Goal: Task Accomplishment & Management: Manage account settings

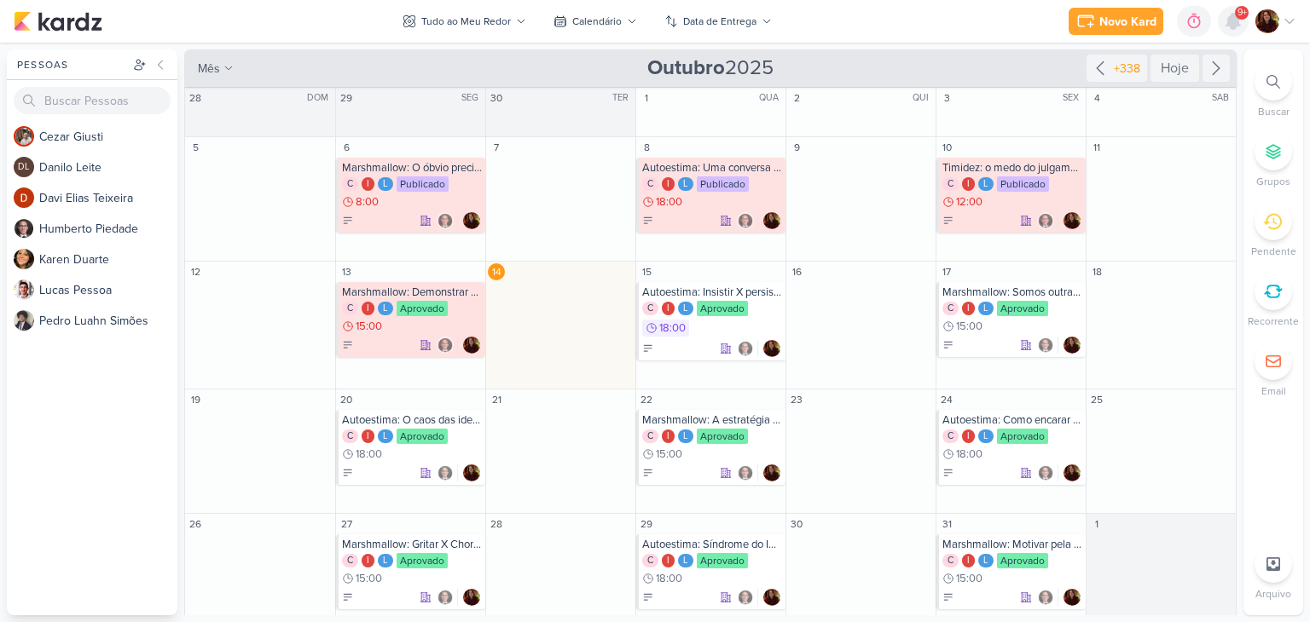
click at [1224, 21] on icon at bounding box center [1233, 21] width 20 height 20
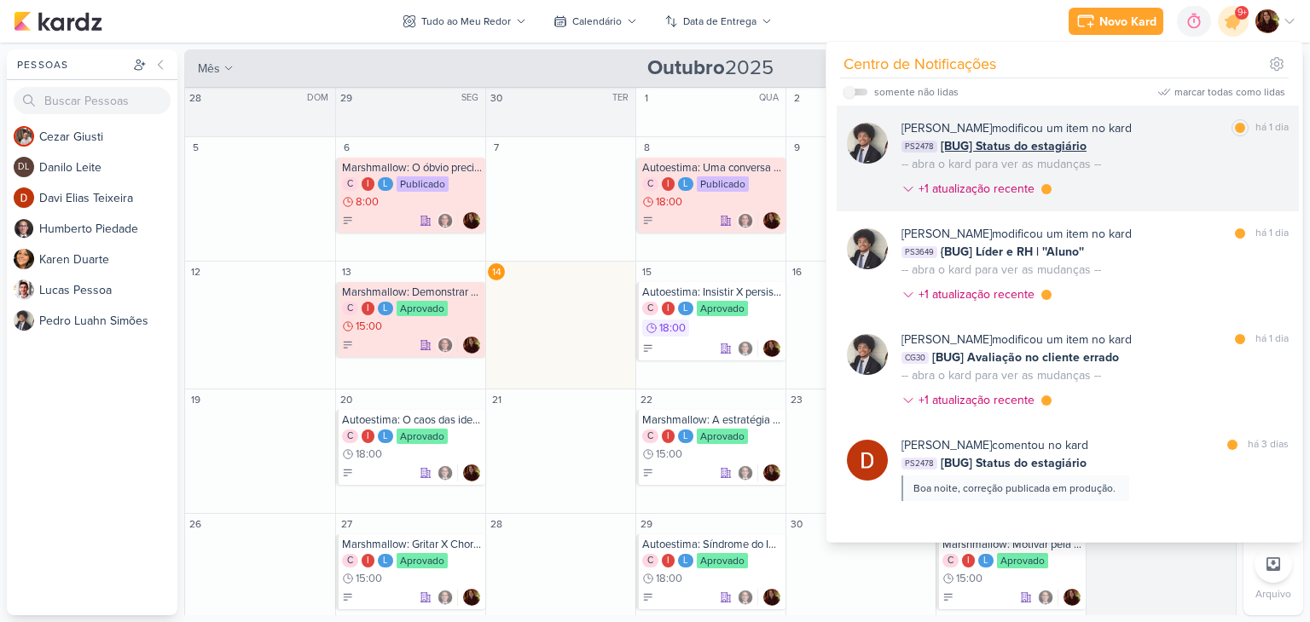
click at [1141, 167] on div "[PERSON_NAME] modificou um item no kard marcar como lida há 1 dia PS2478 [BUG] …" at bounding box center [1094, 161] width 387 height 85
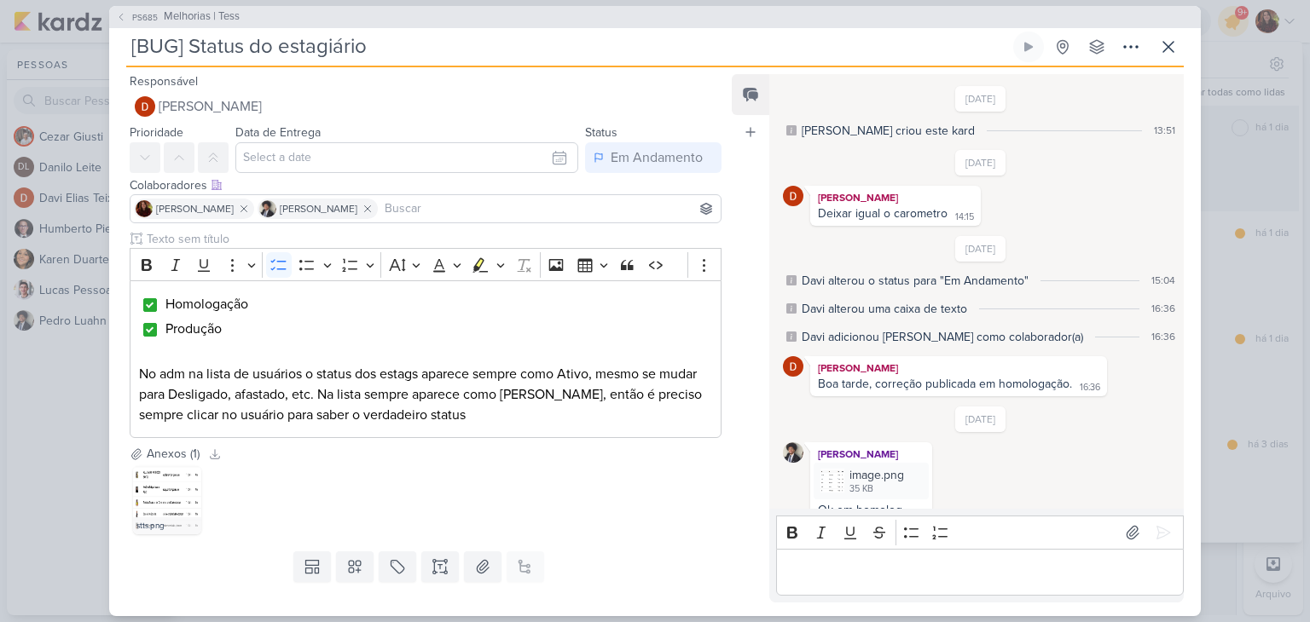
scroll to position [252, 0]
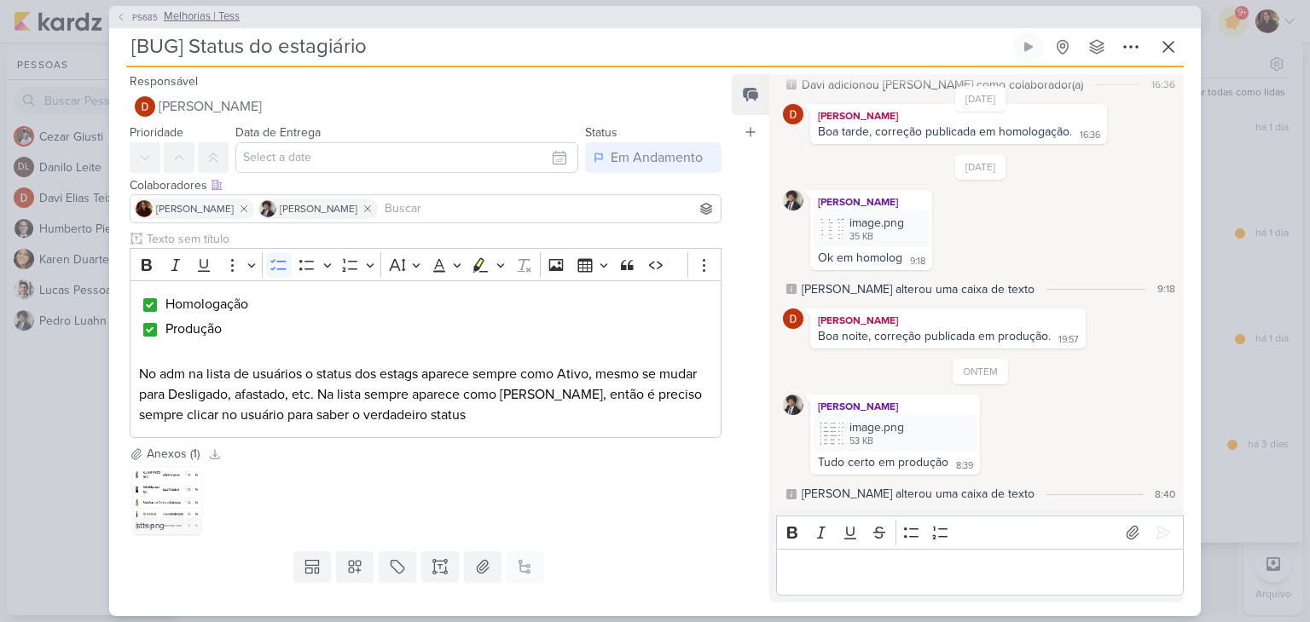
click at [227, 14] on span "Melhorias | Tess" at bounding box center [202, 17] width 76 height 17
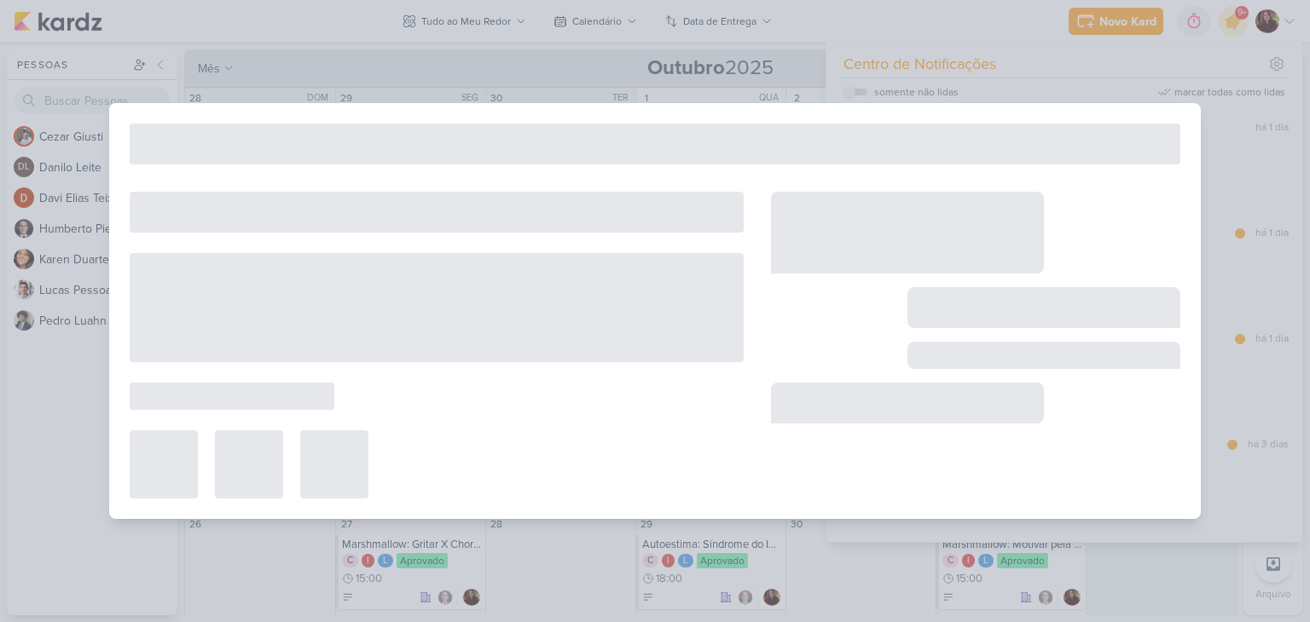
type input "Melhorias | Tess"
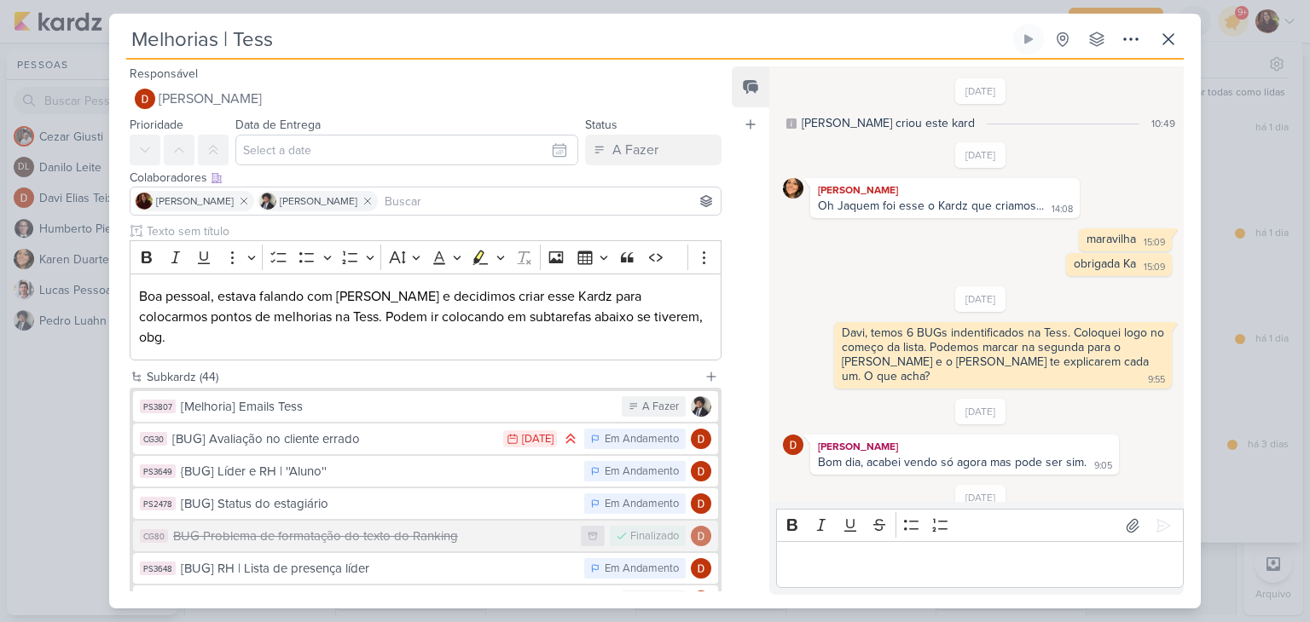
scroll to position [55, 0]
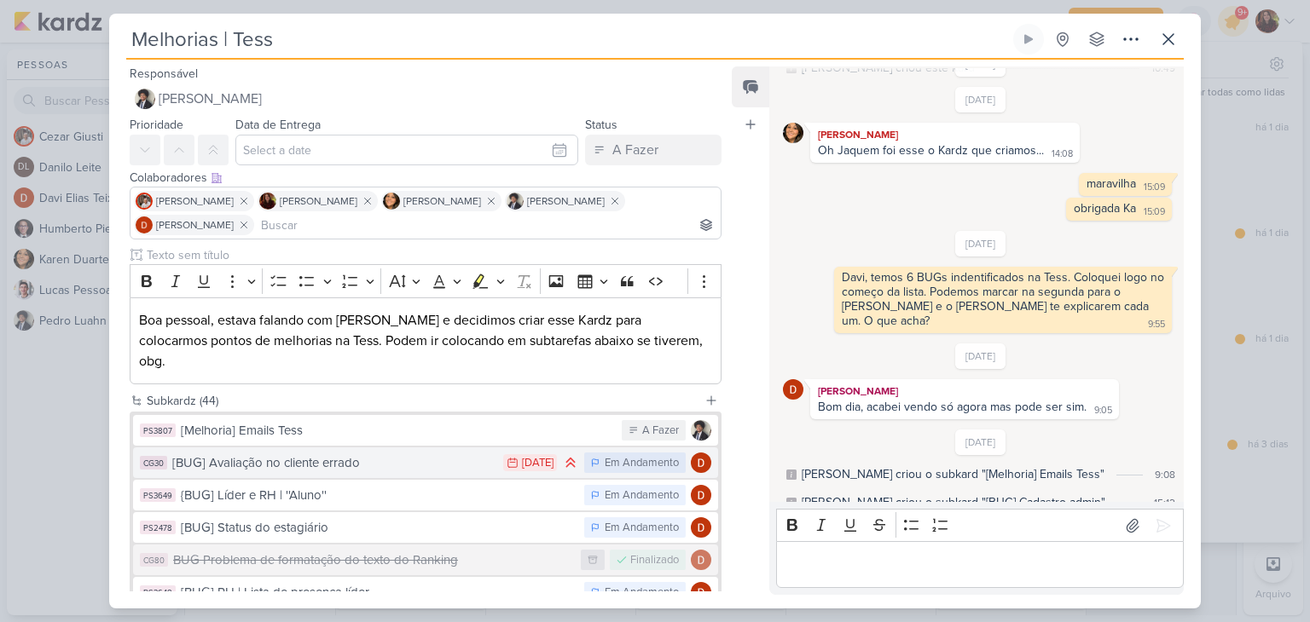
click at [344, 454] on div "[BUG] Avaliação no cliente errado" at bounding box center [333, 464] width 322 height 20
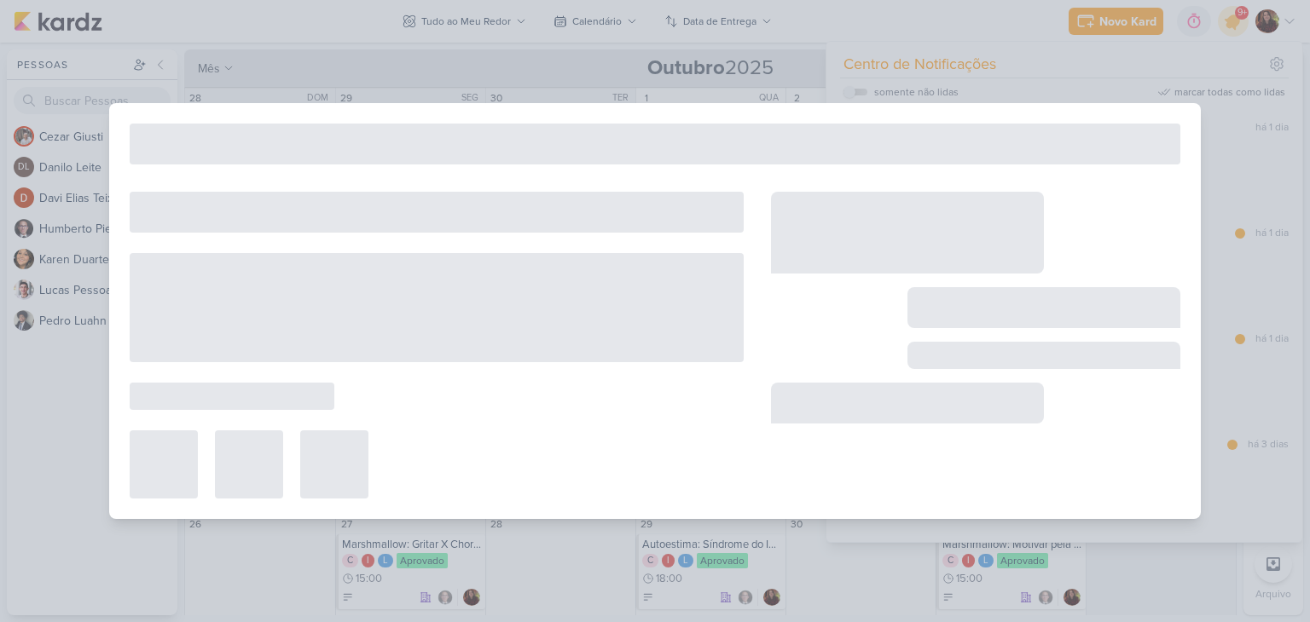
type input "[BUG] Avaliação no cliente errado"
type input "[DATE] 23:59"
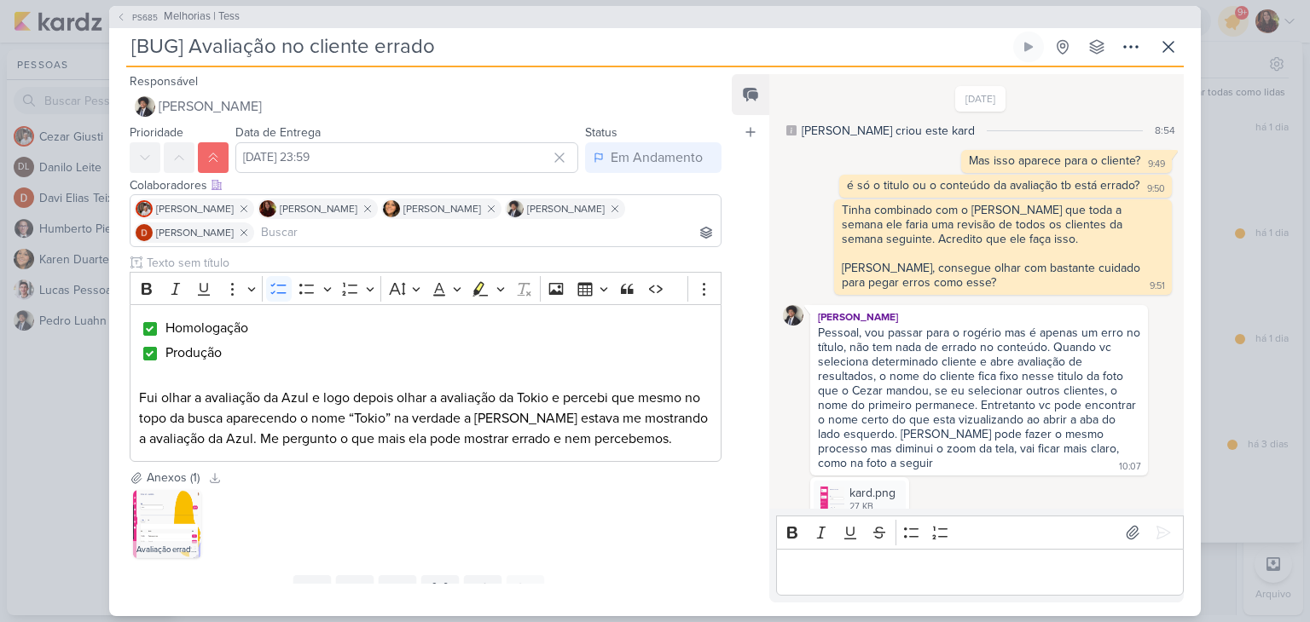
scroll to position [835, 0]
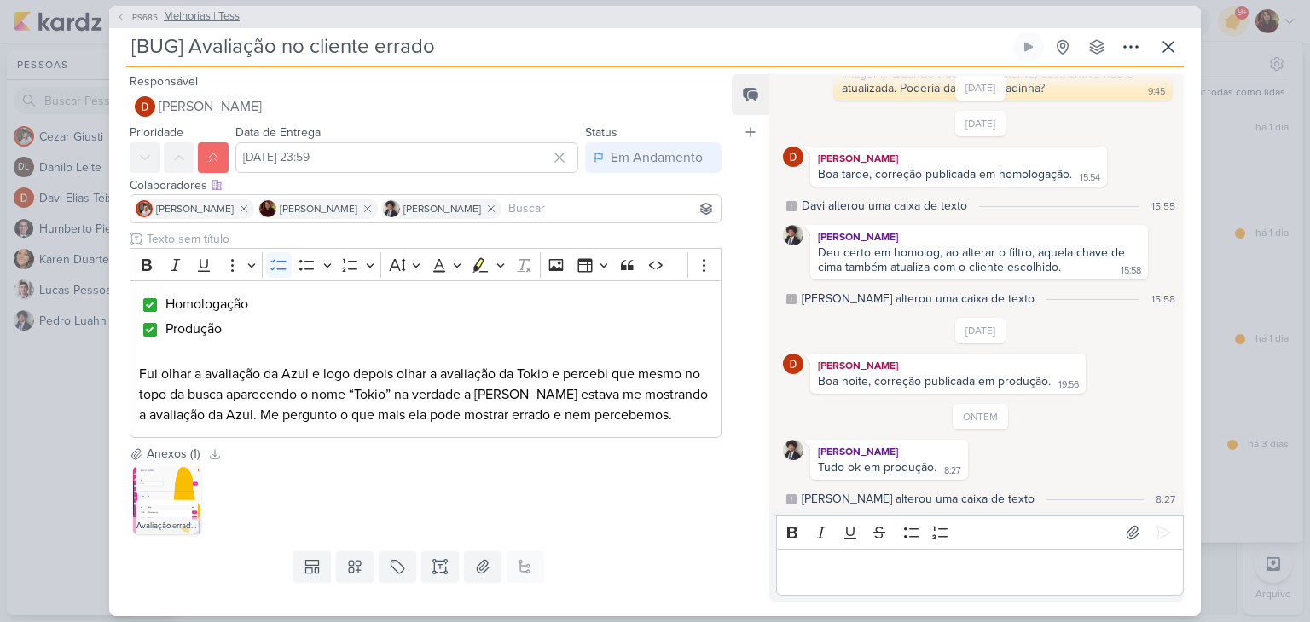
click at [201, 14] on span "Melhorias | Tess" at bounding box center [202, 17] width 76 height 17
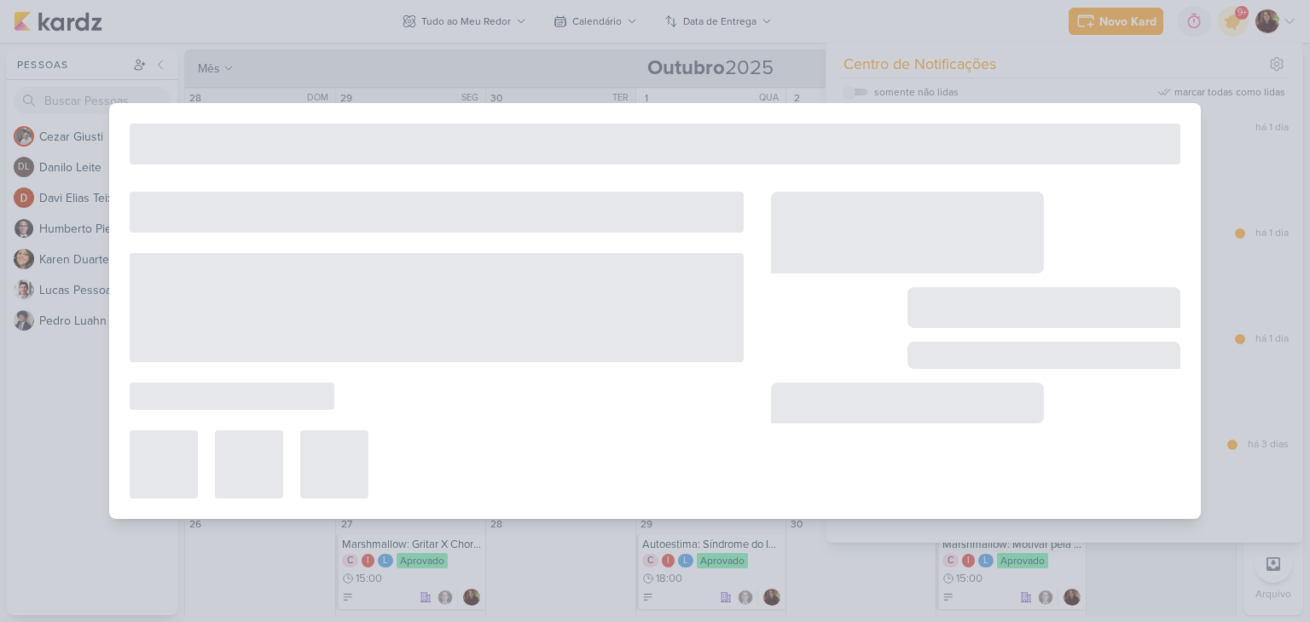
type input "Melhorias | Tess"
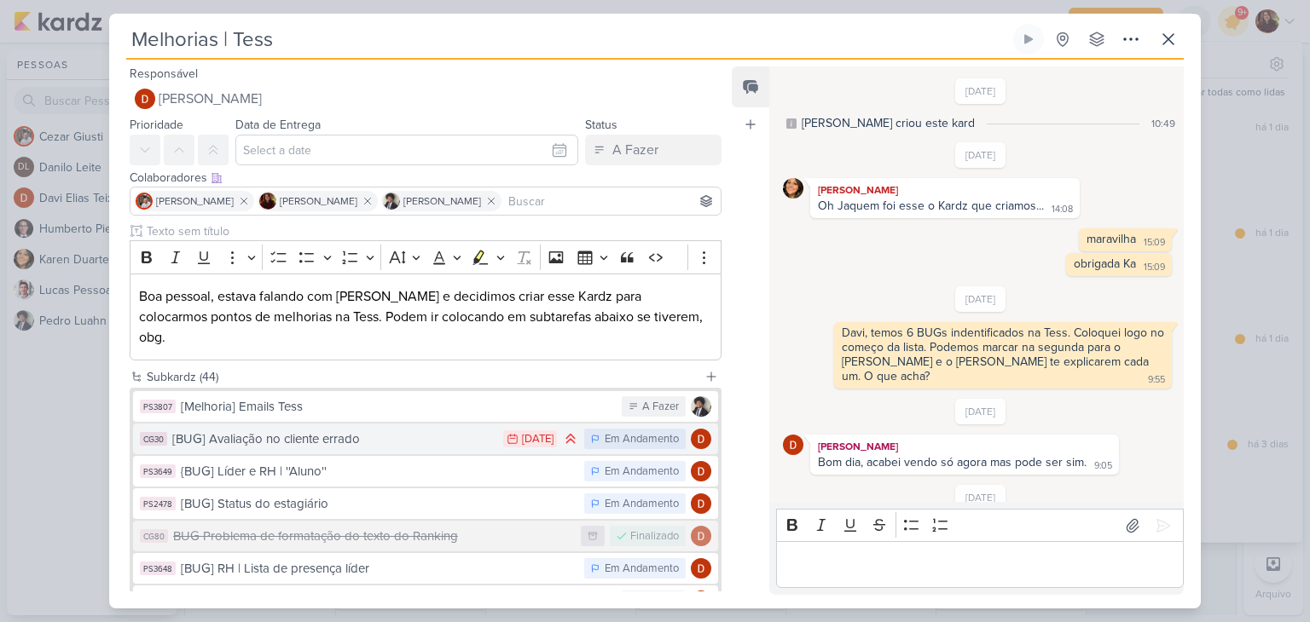
scroll to position [55, 0]
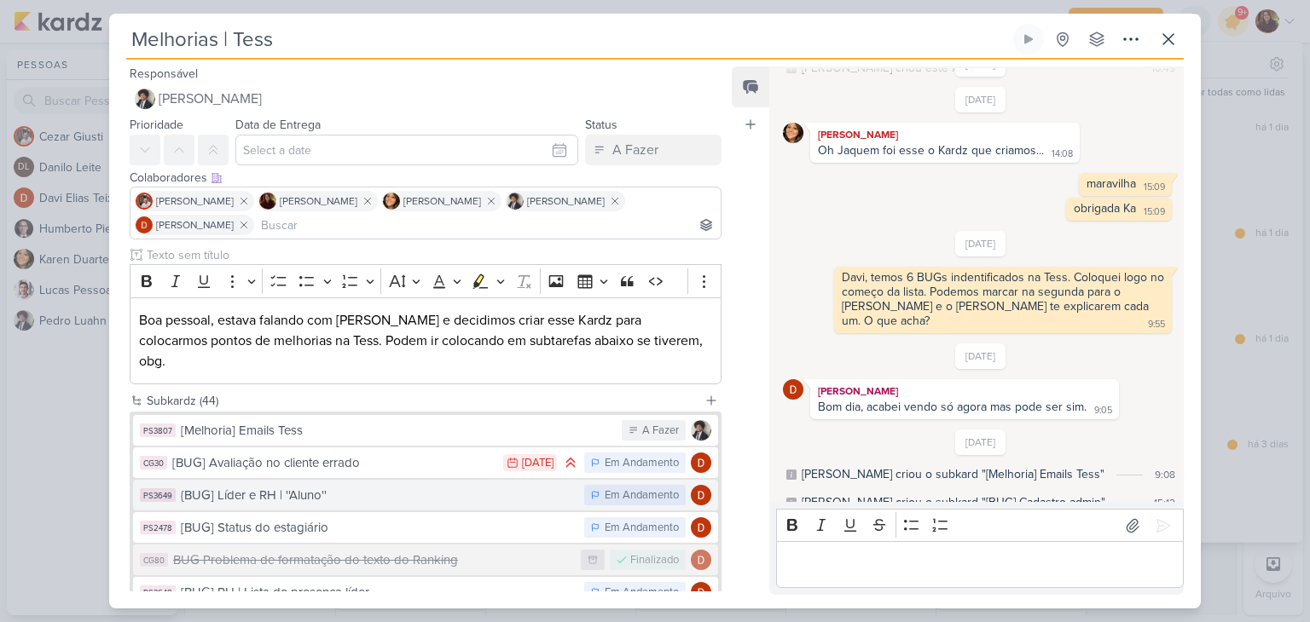
click at [528, 486] on div "{BUG] Líder e RH | ''Aluno''" at bounding box center [378, 496] width 395 height 20
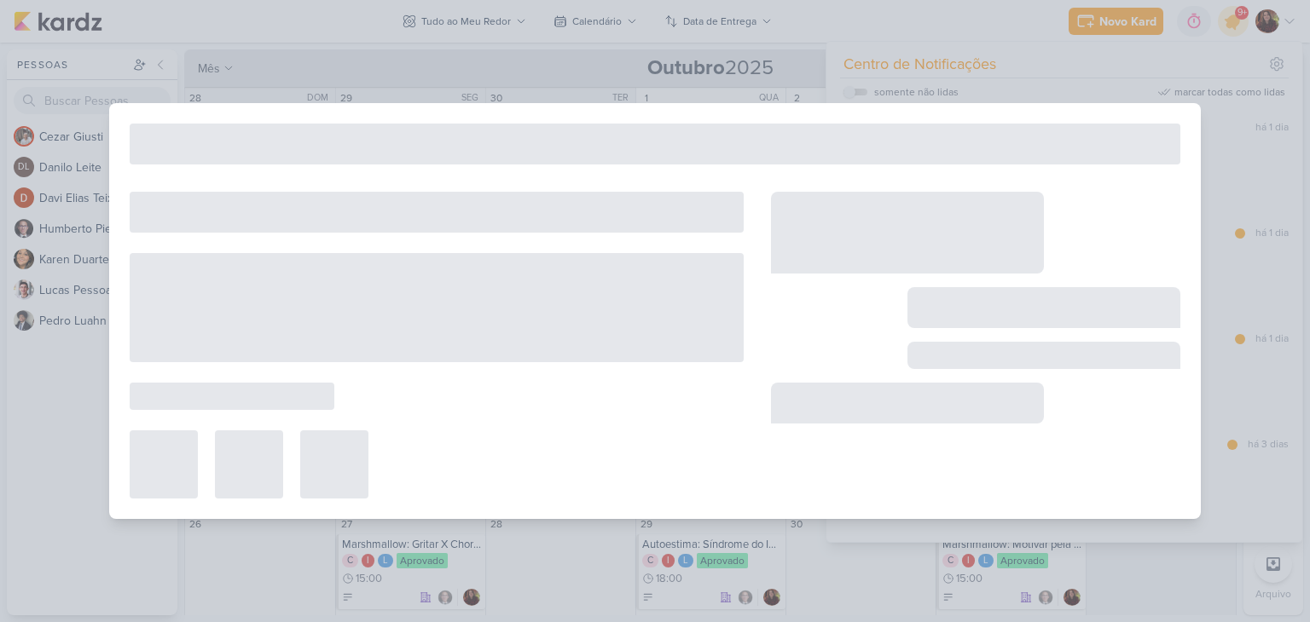
type input "{BUG] Líder e RH | ''Aluno''"
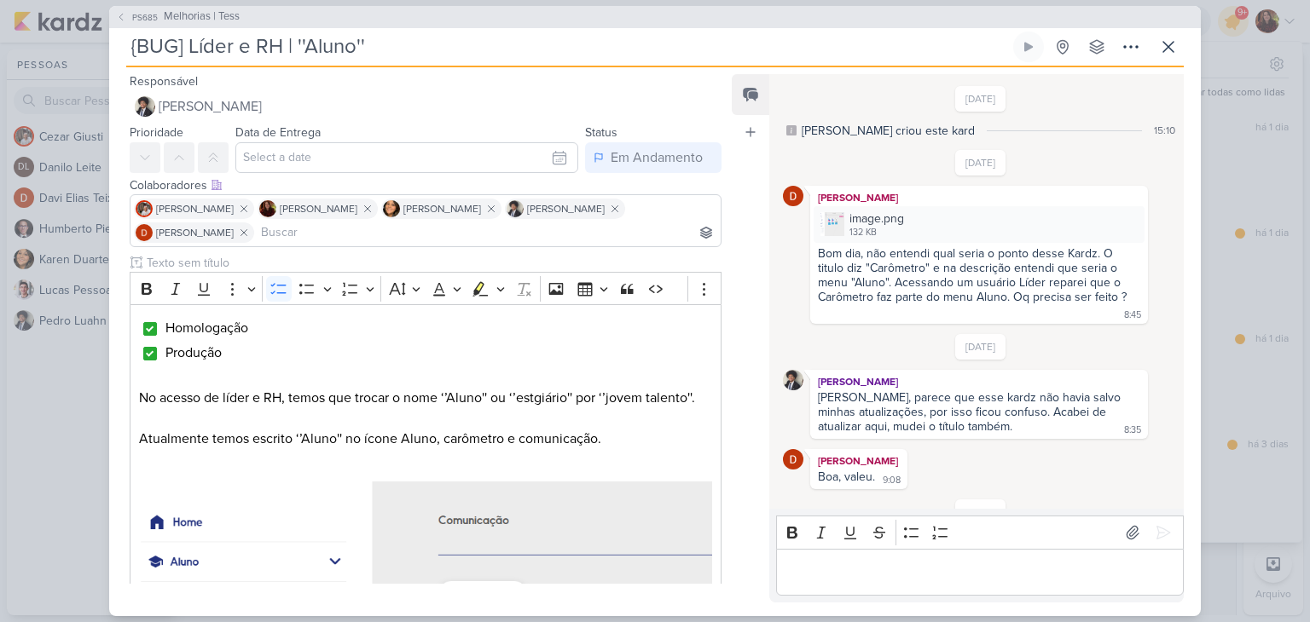
scroll to position [671, 0]
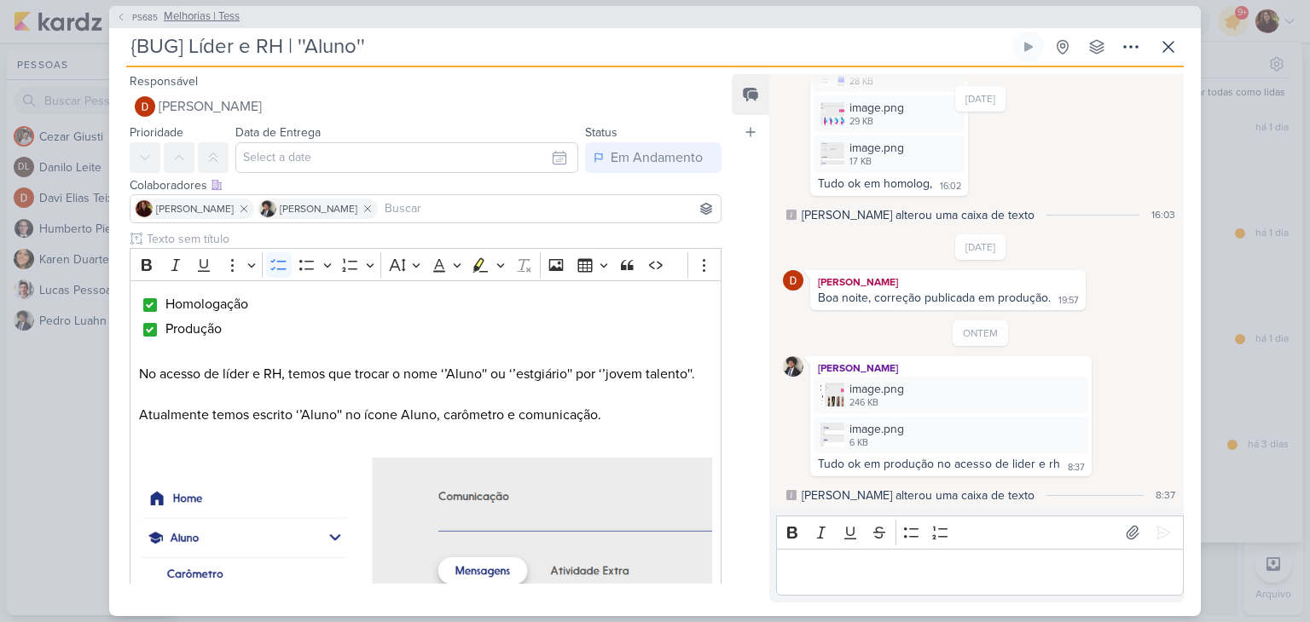
click at [187, 21] on span "Melhorias | Tess" at bounding box center [202, 17] width 76 height 17
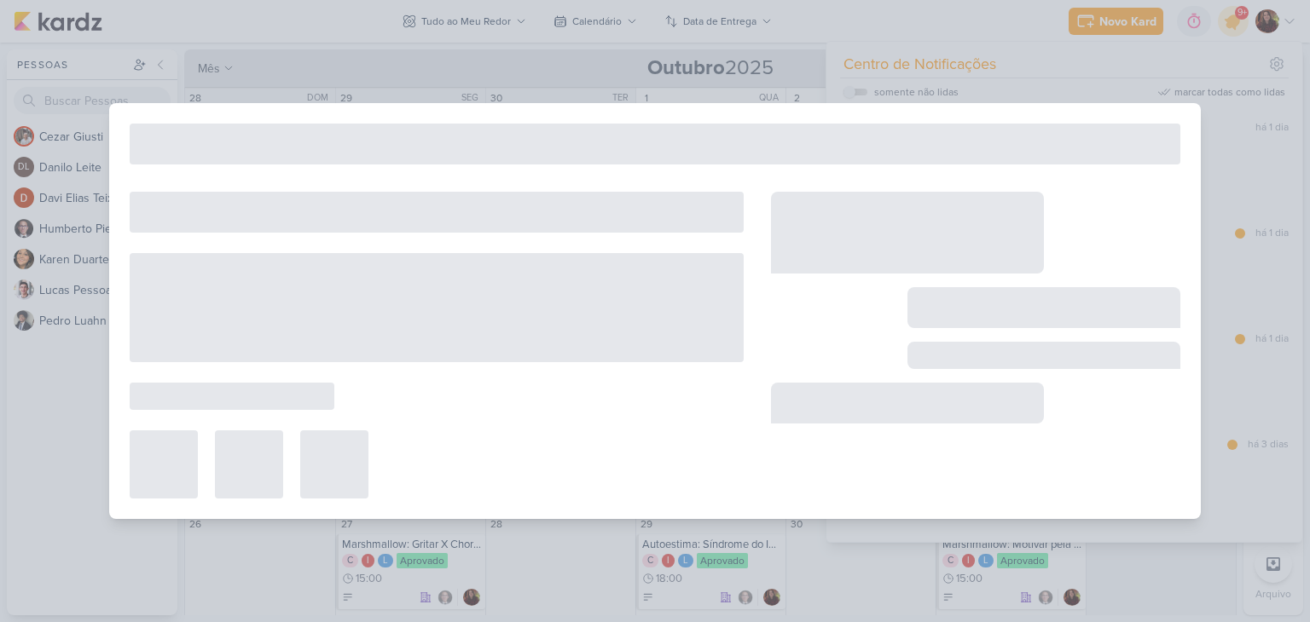
type input "Melhorias | Tess"
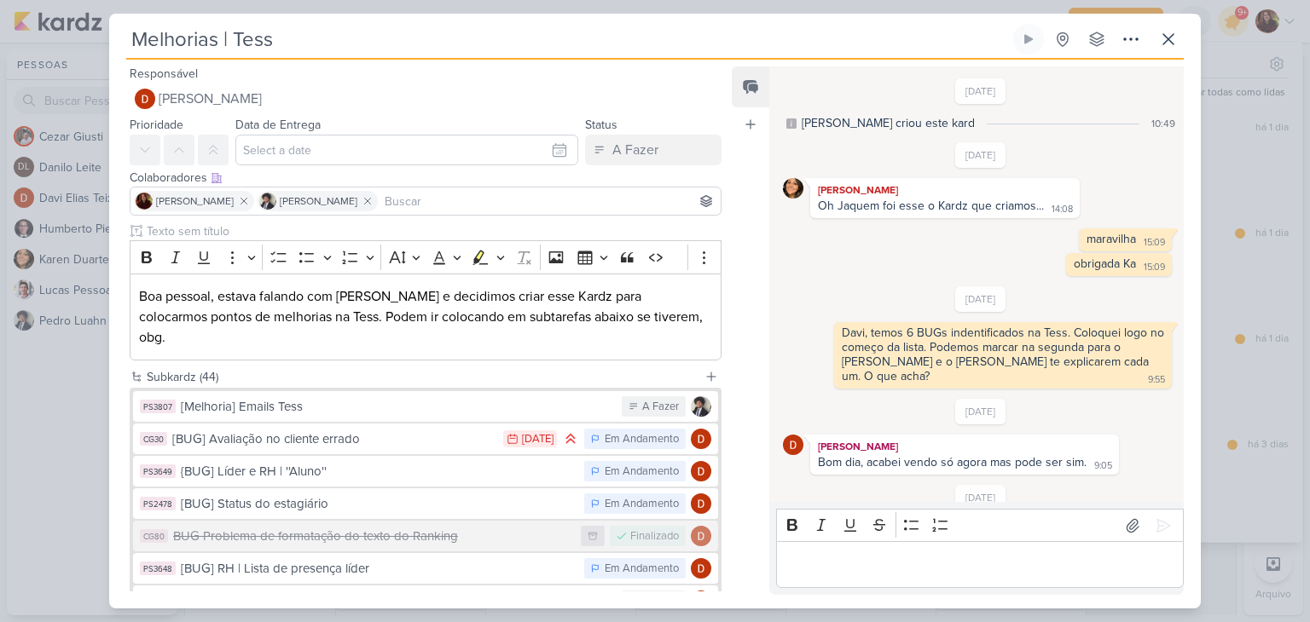
scroll to position [55, 0]
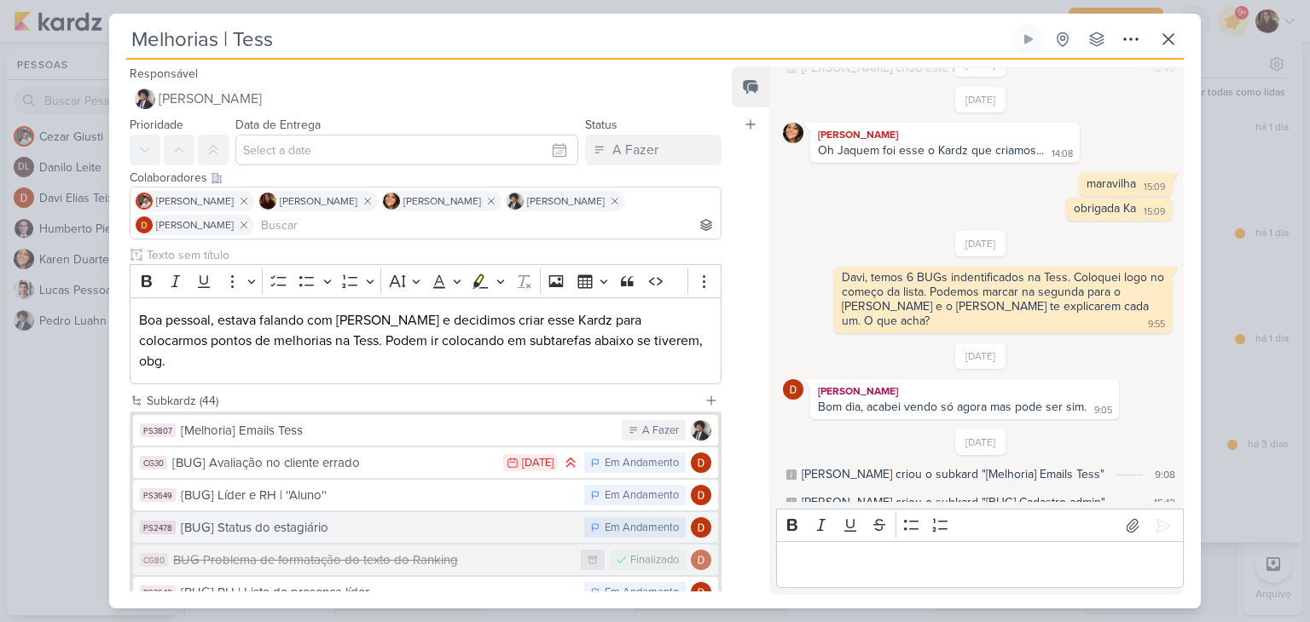
click at [478, 518] on div "[BUG] Status do estagiário" at bounding box center [378, 528] width 395 height 20
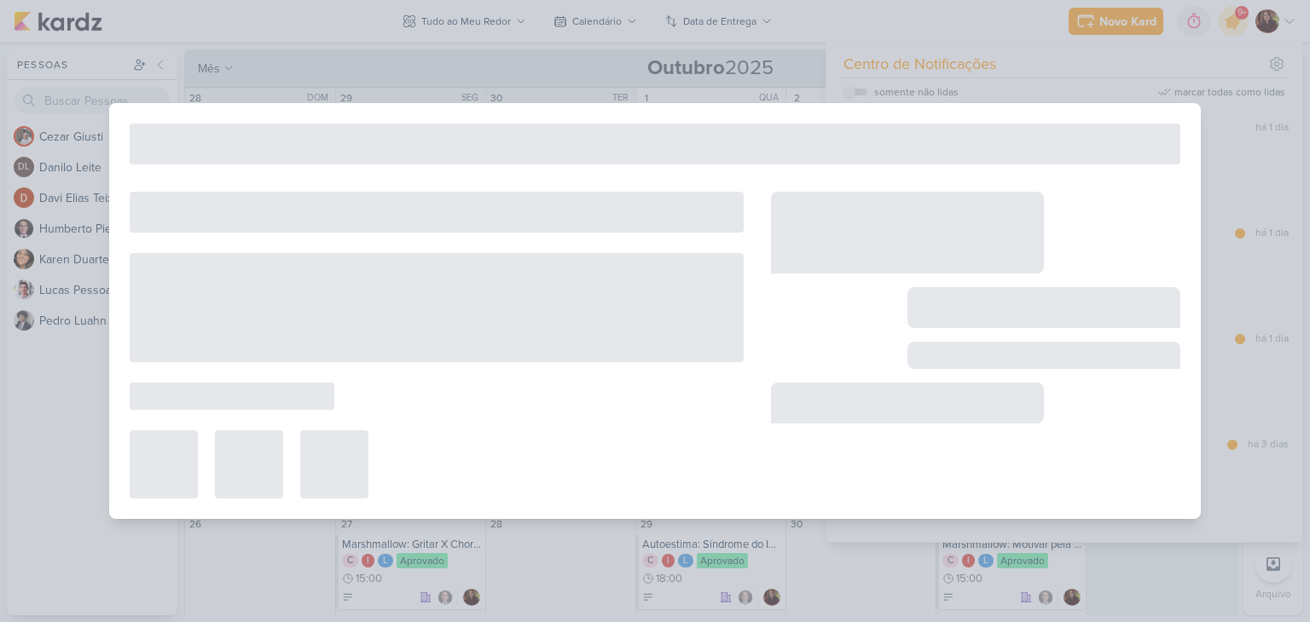
type input "[BUG] Status do estagiário"
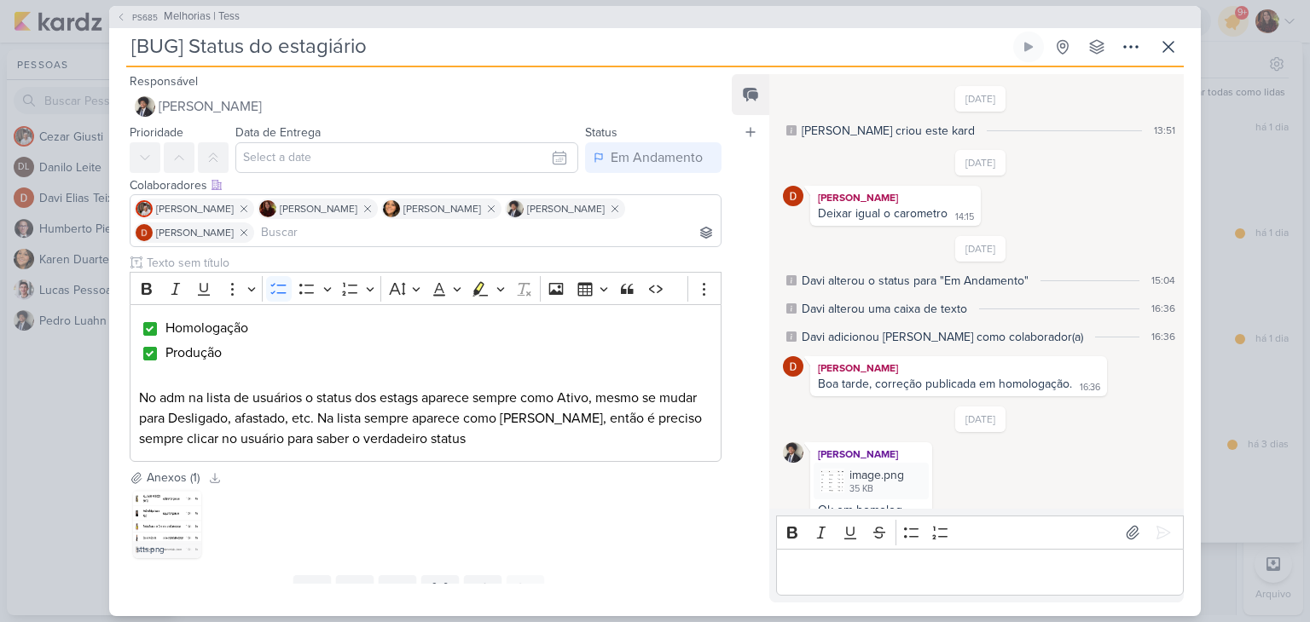
scroll to position [252, 0]
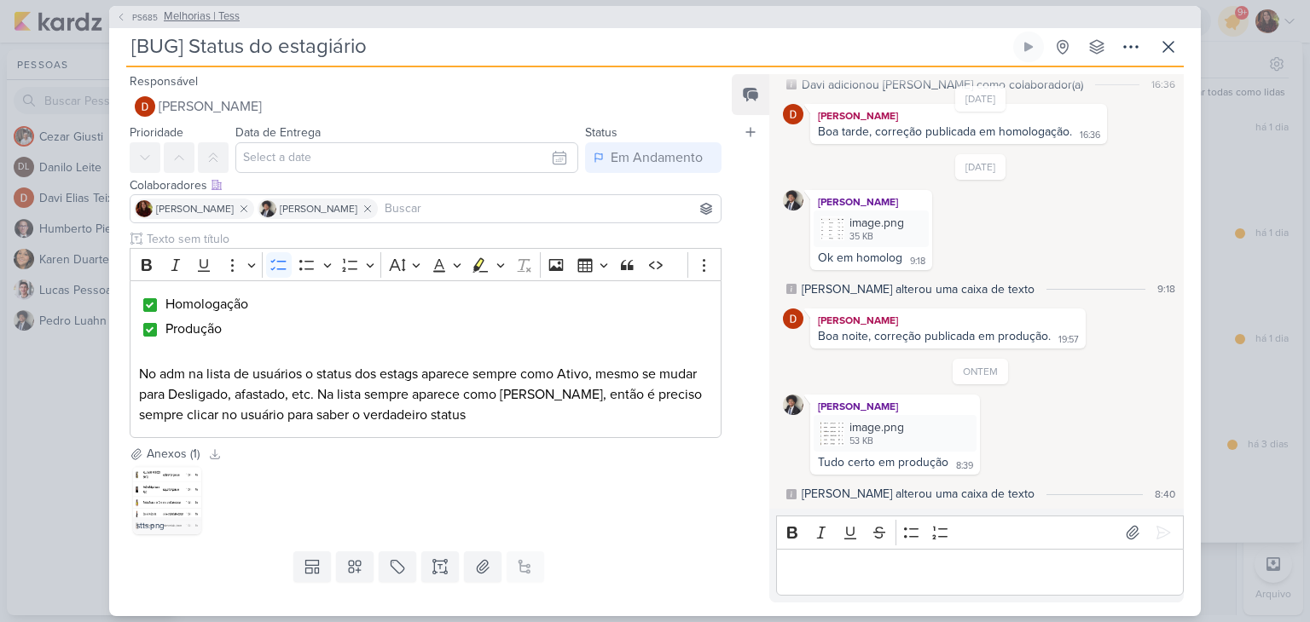
click at [188, 13] on span "Melhorias | Tess" at bounding box center [202, 17] width 76 height 17
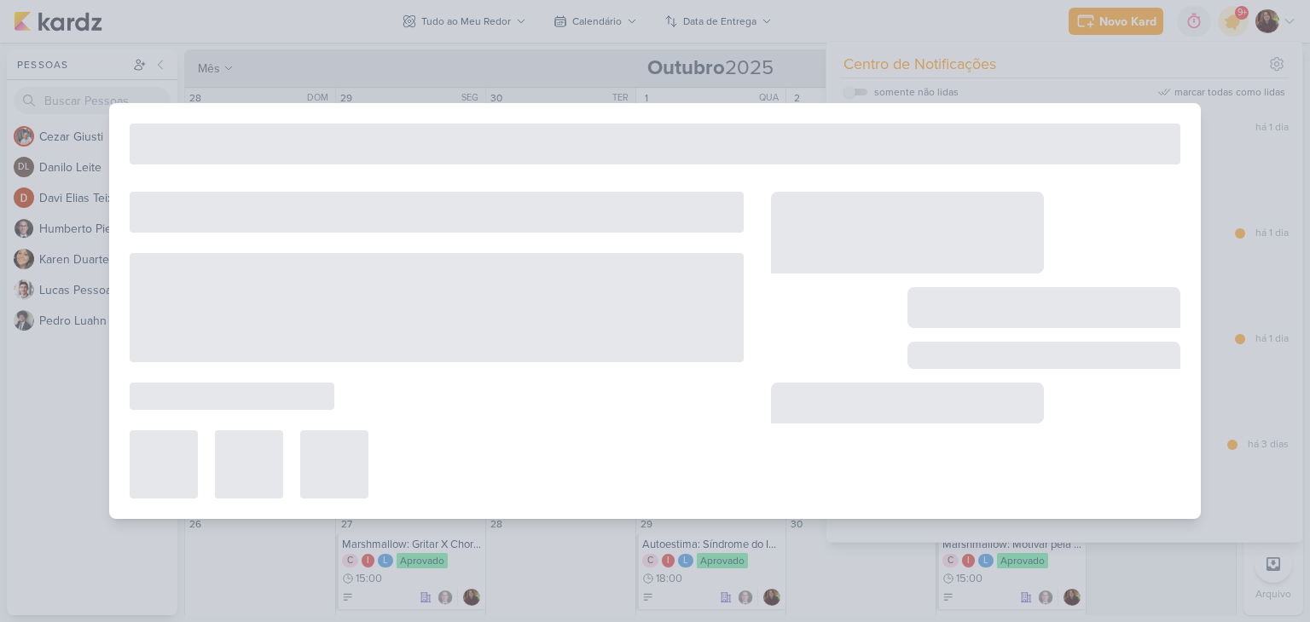
type input "Melhorias | Tess"
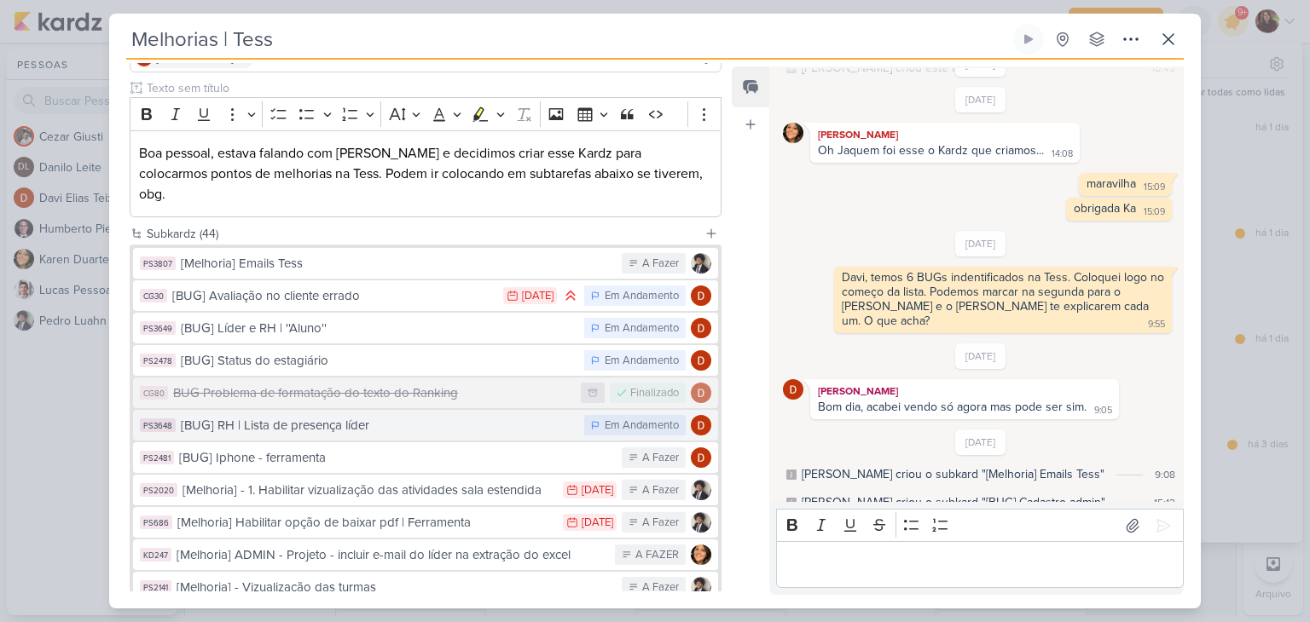
scroll to position [169, 0]
click at [346, 414] on div "[BUG] RH | Lista de presença líder" at bounding box center [378, 424] width 395 height 20
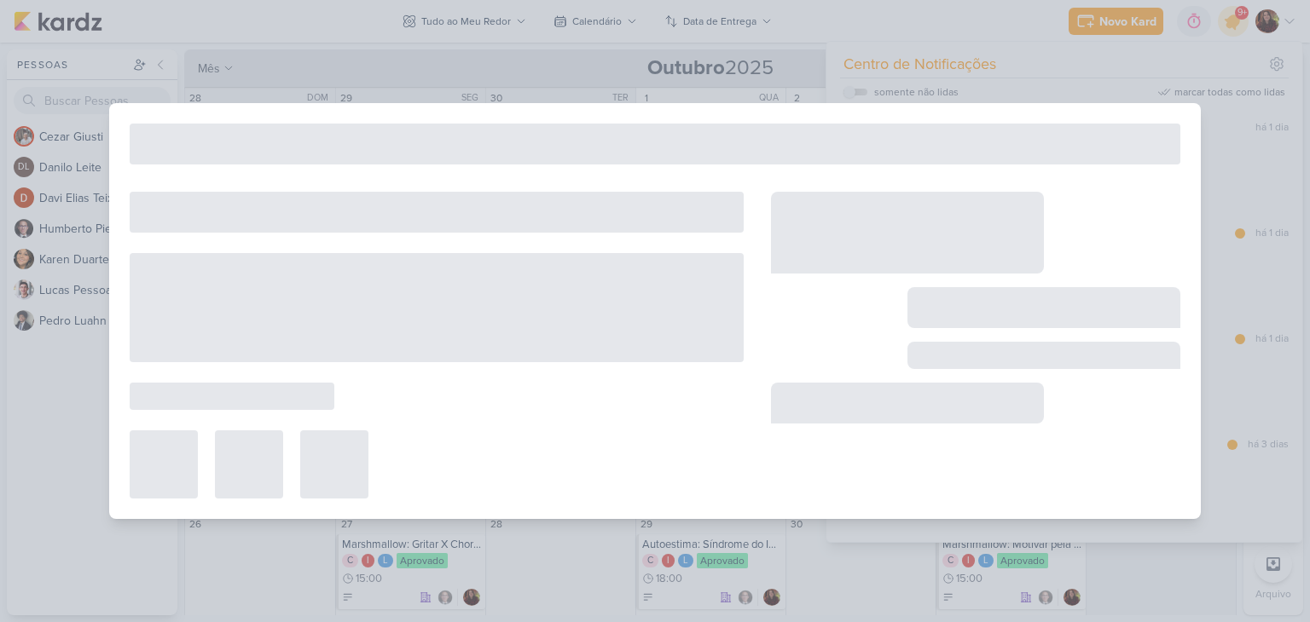
type input "[BUG] RH | Lista de presença líder"
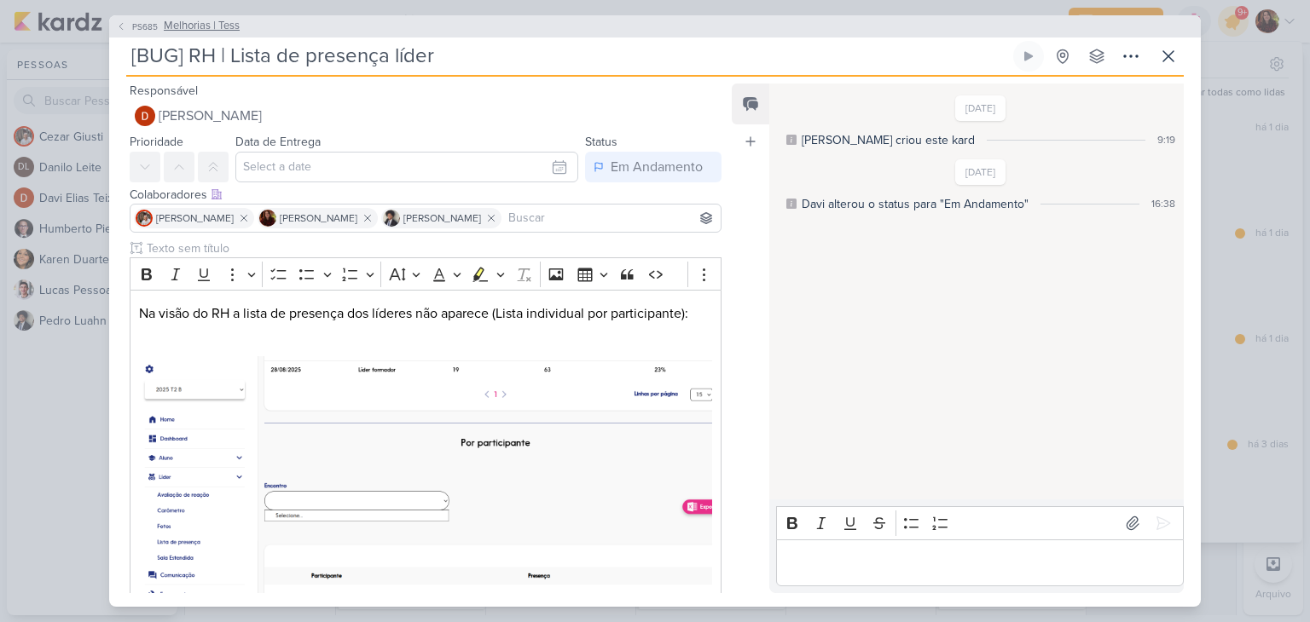
click at [229, 18] on span "Melhorias | Tess" at bounding box center [202, 26] width 76 height 17
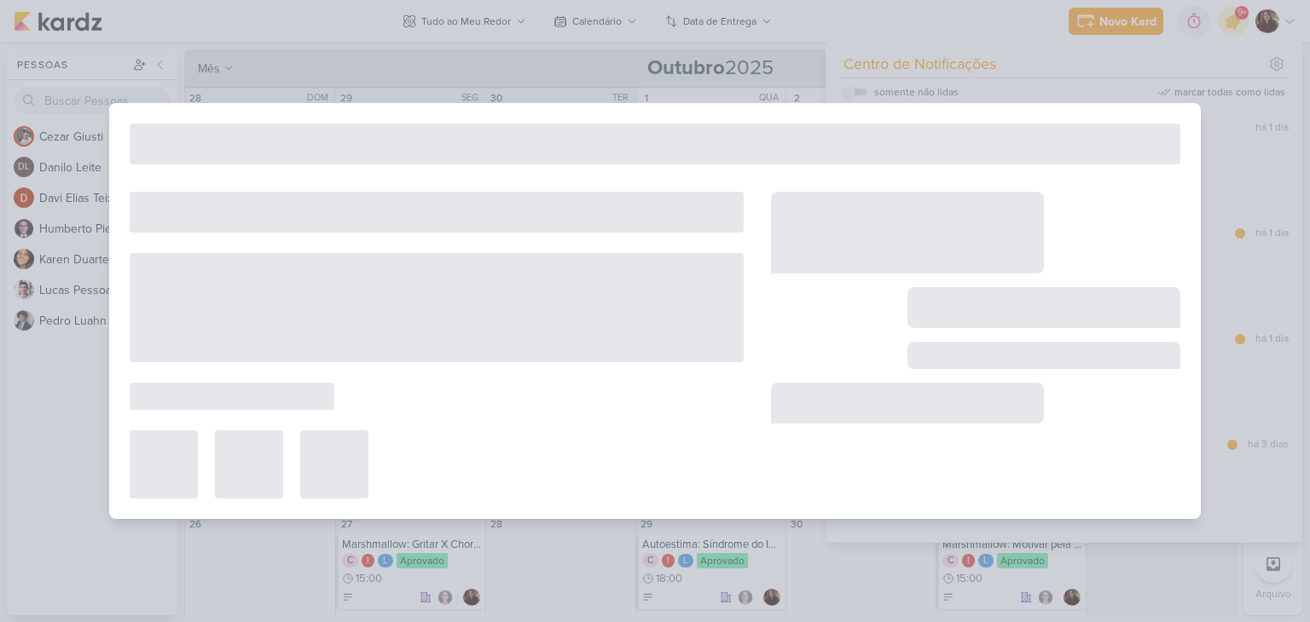
type input "Melhorias | Tess"
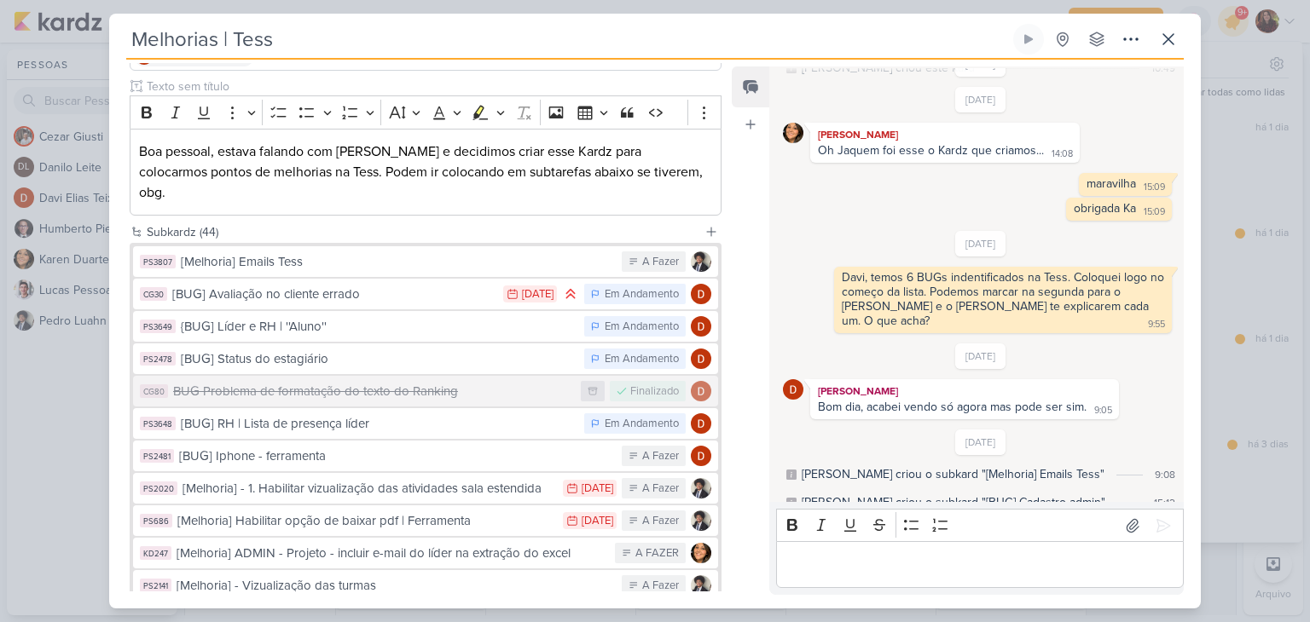
scroll to position [170, 0]
click at [1177, 39] on icon at bounding box center [1168, 39] width 20 height 20
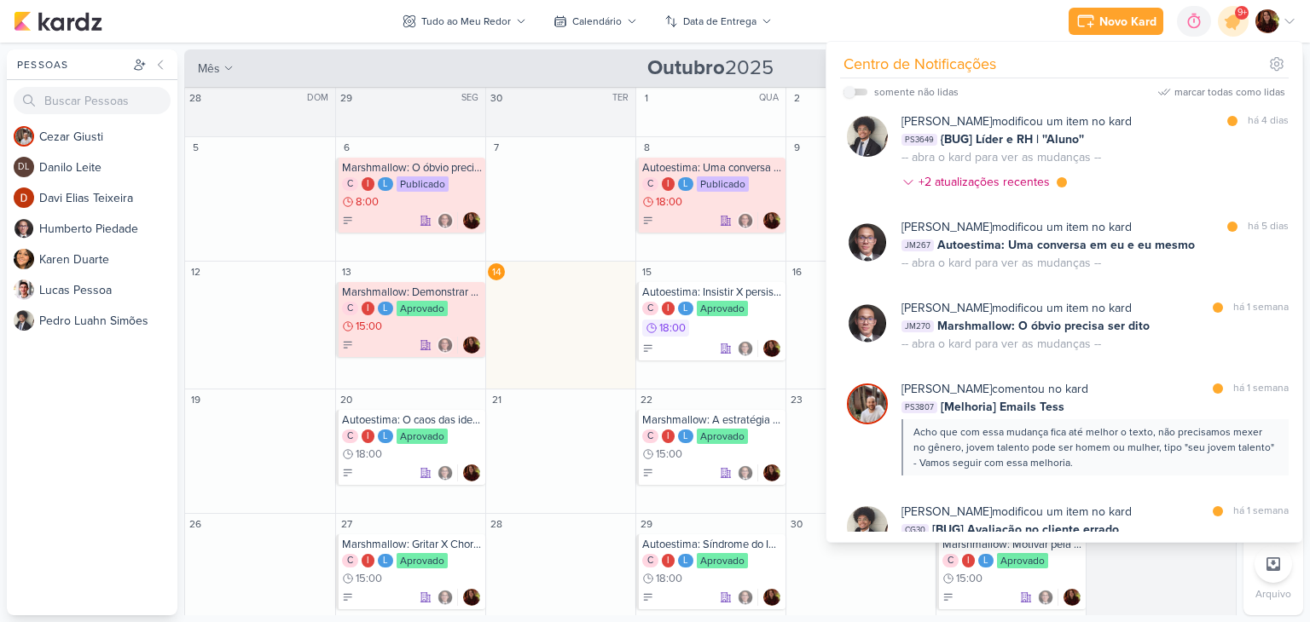
click at [940, 11] on div "Novo Kard Ctrl + k 0h0m Sessão desligada... Hoje 0h0m Semana 0h0m Mês 0h0m" at bounding box center [655, 21] width 1282 height 43
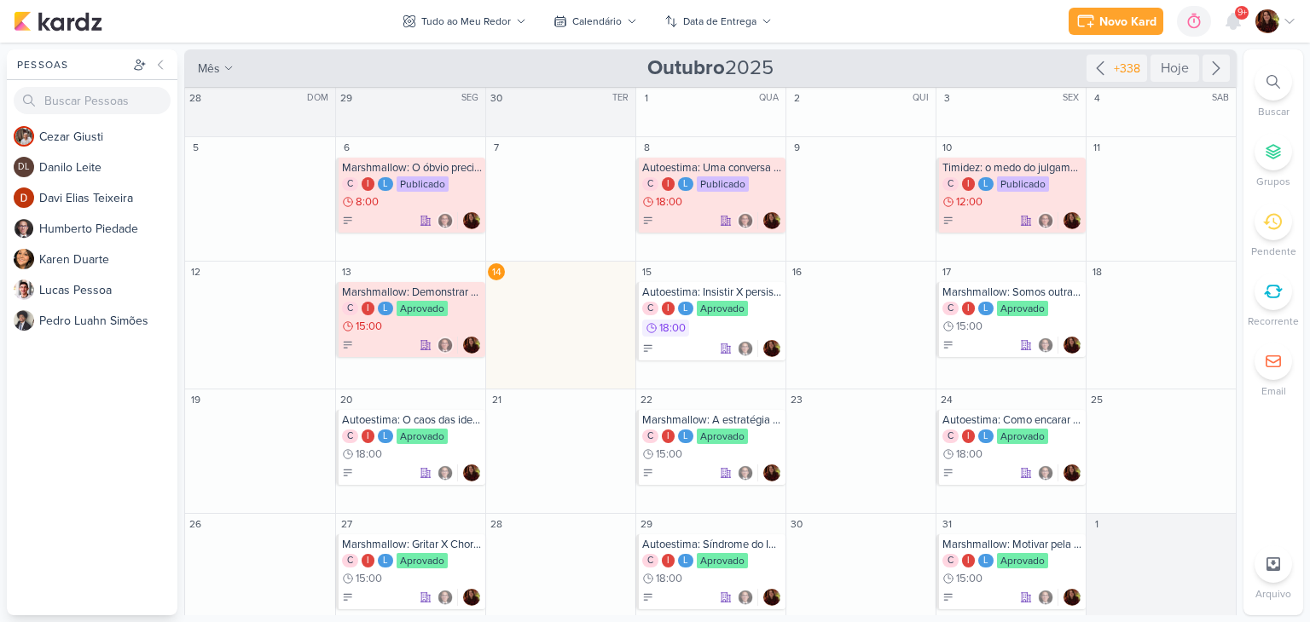
click at [1270, 92] on div at bounding box center [1273, 82] width 38 height 38
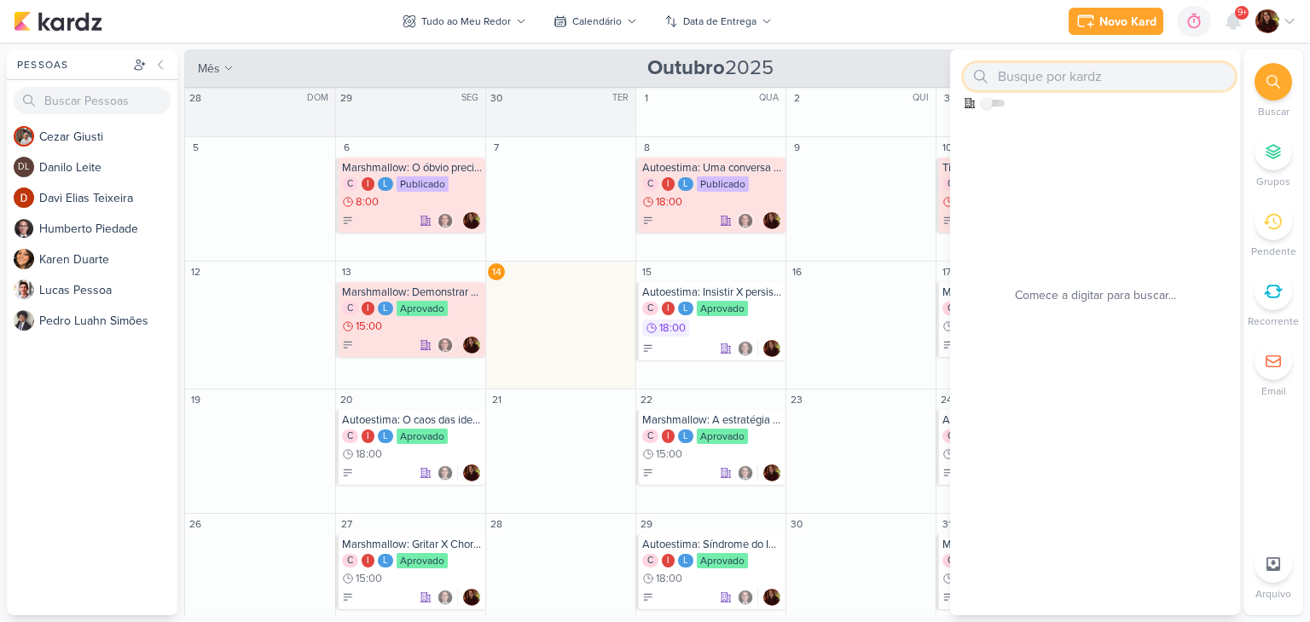
click at [1049, 83] on input "text" at bounding box center [1098, 76] width 271 height 27
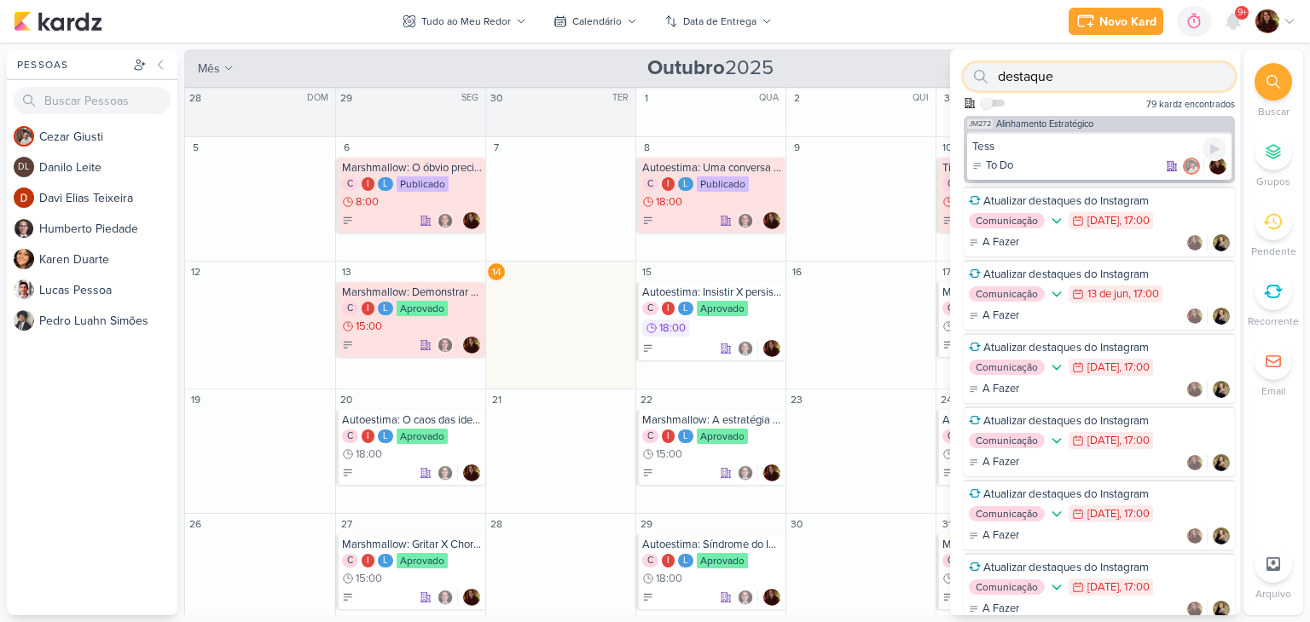
type input "destaque"
click at [1070, 158] on div "To Do" at bounding box center [1099, 166] width 254 height 17
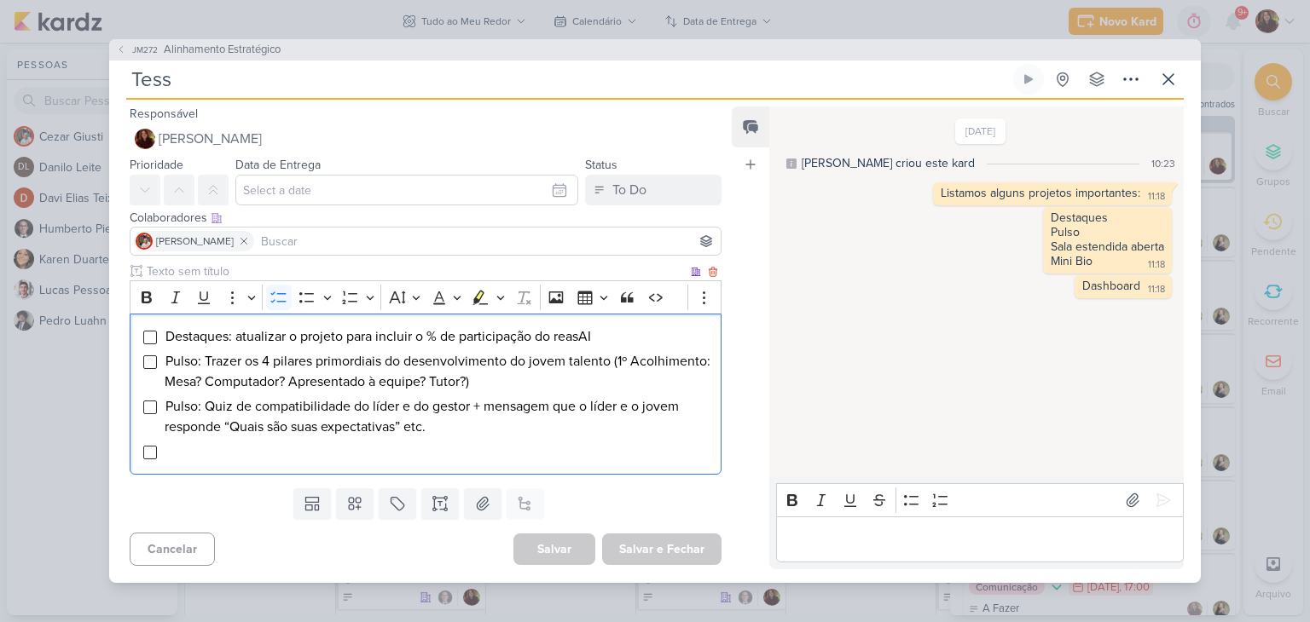
click at [409, 323] on div "Destaques: atualizar o projeto para incluir o % de participação do reasAI Pulso…" at bounding box center [426, 395] width 592 height 162
click at [1293, 93] on div "JM272 Alinhamento Estratégico Tess" at bounding box center [655, 311] width 1310 height 622
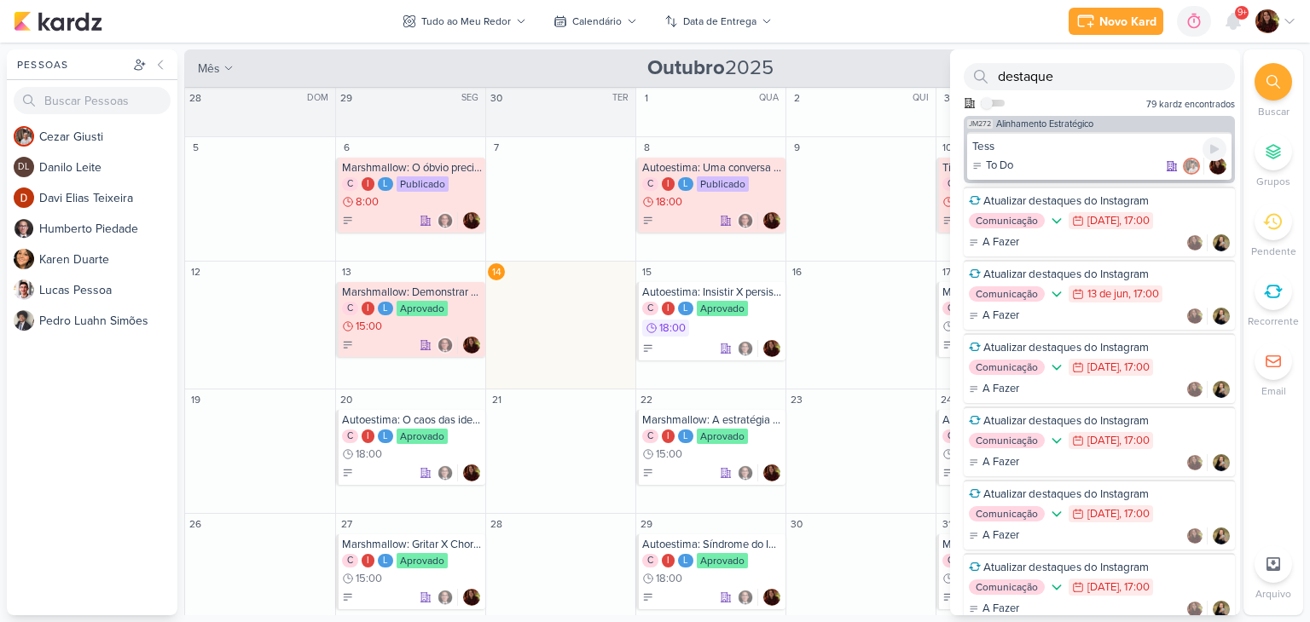
click at [1107, 135] on div "Tess To Do" at bounding box center [1099, 156] width 264 height 48
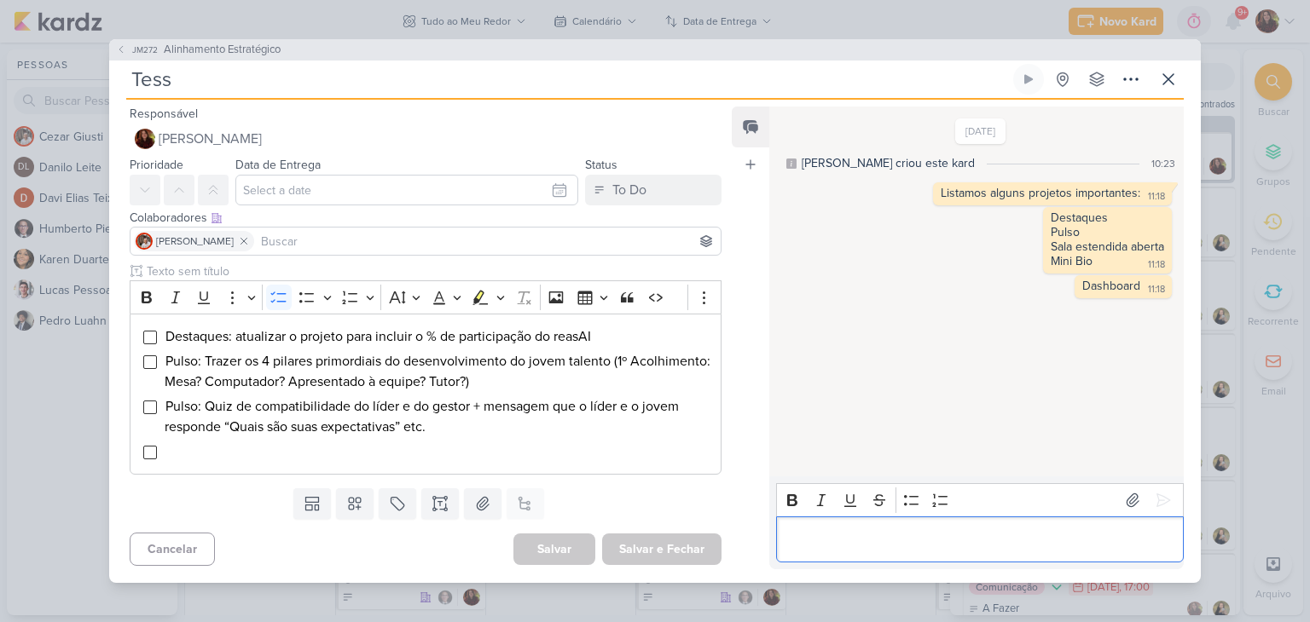
click at [832, 524] on div "Editor editing area: main" at bounding box center [980, 540] width 408 height 47
click at [1154, 502] on icon at bounding box center [1162, 500] width 17 height 17
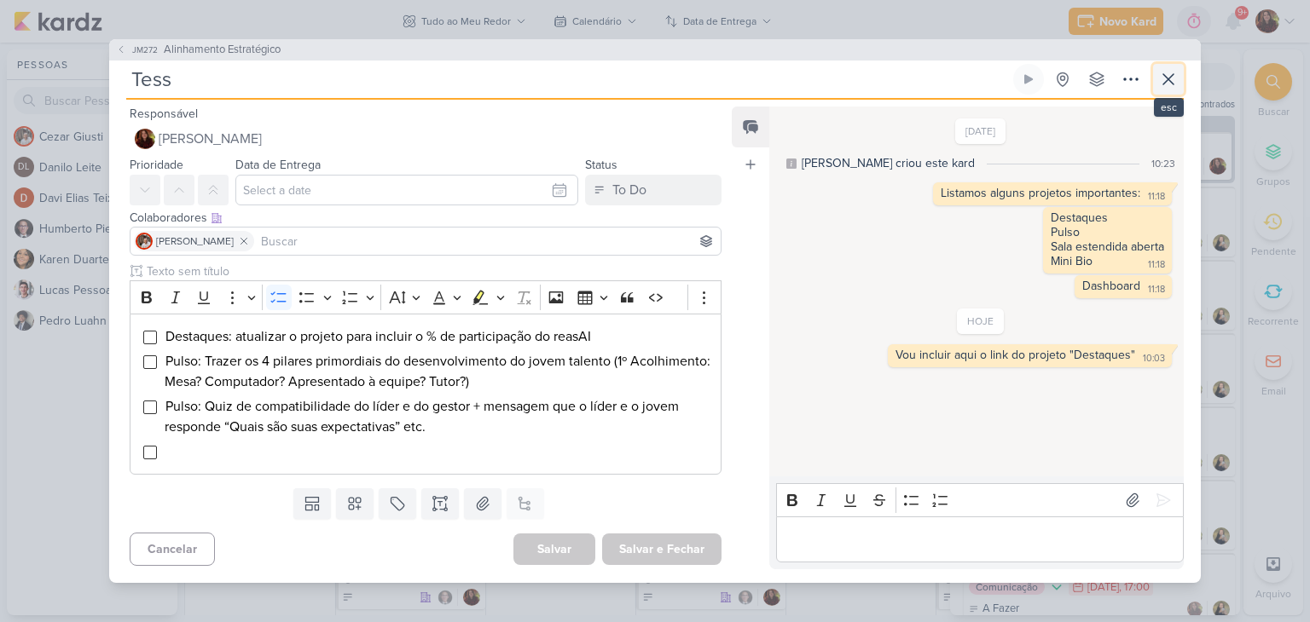
click at [1170, 86] on icon at bounding box center [1168, 79] width 20 height 20
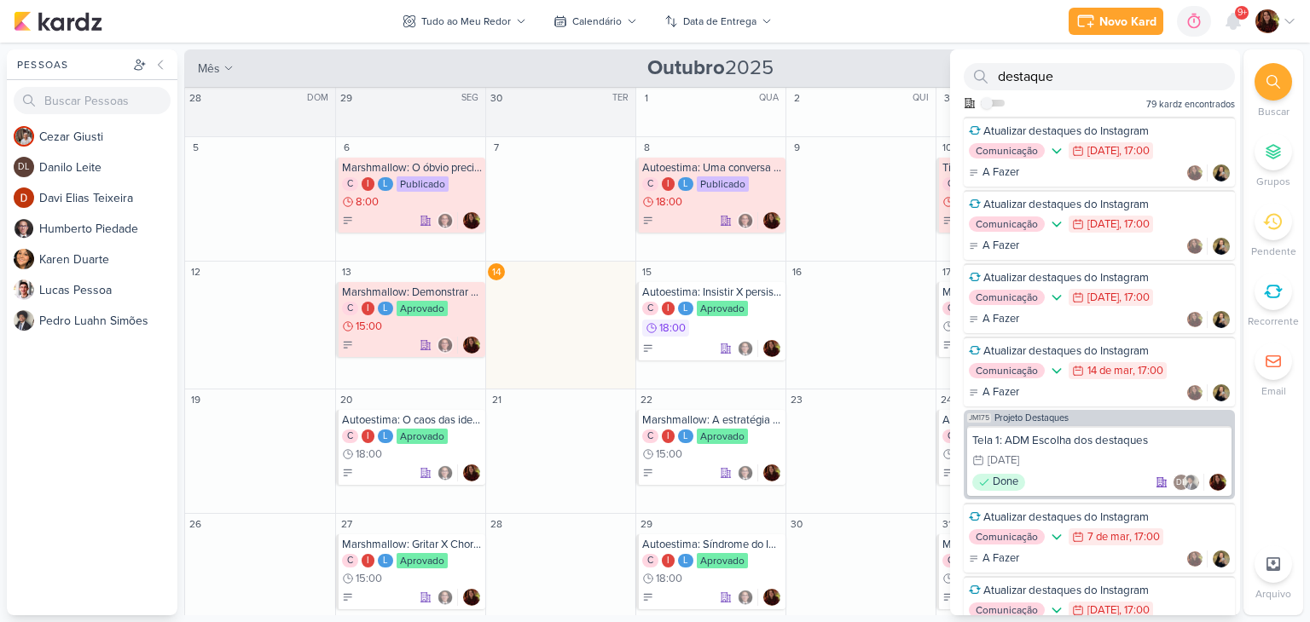
scroll to position [1027, 0]
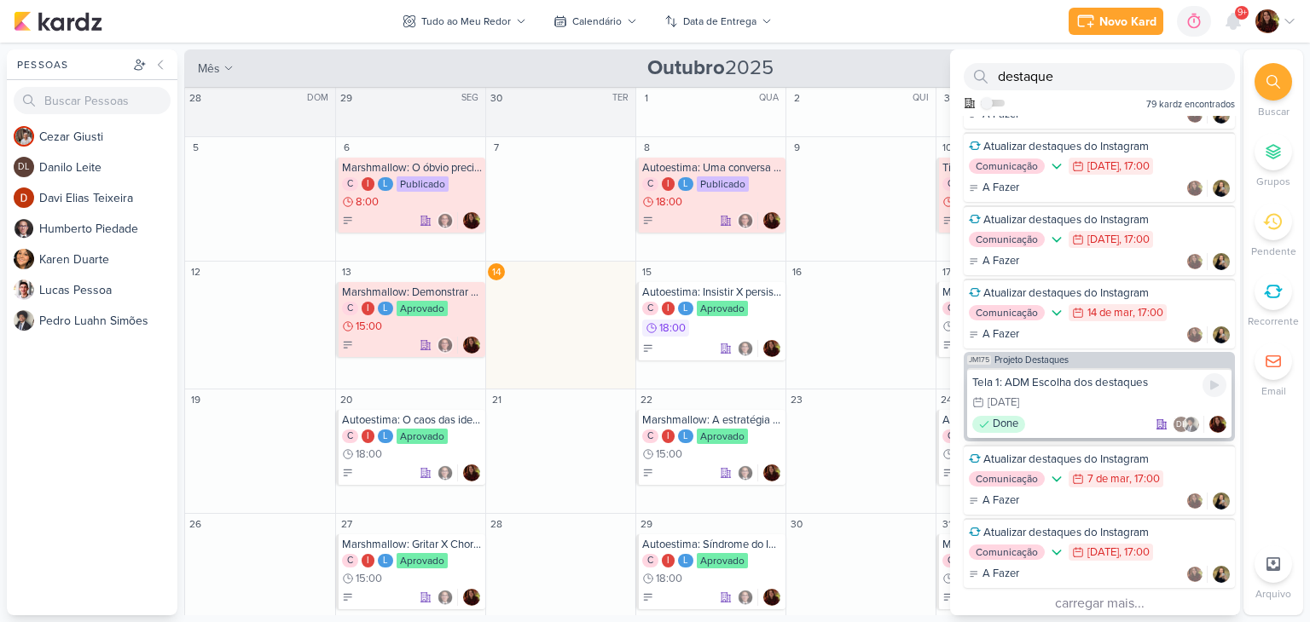
click at [1133, 407] on div "Tela 1: ADM Escolha dos destaques 27/1 [DATE] Done DL" at bounding box center [1099, 403] width 264 height 70
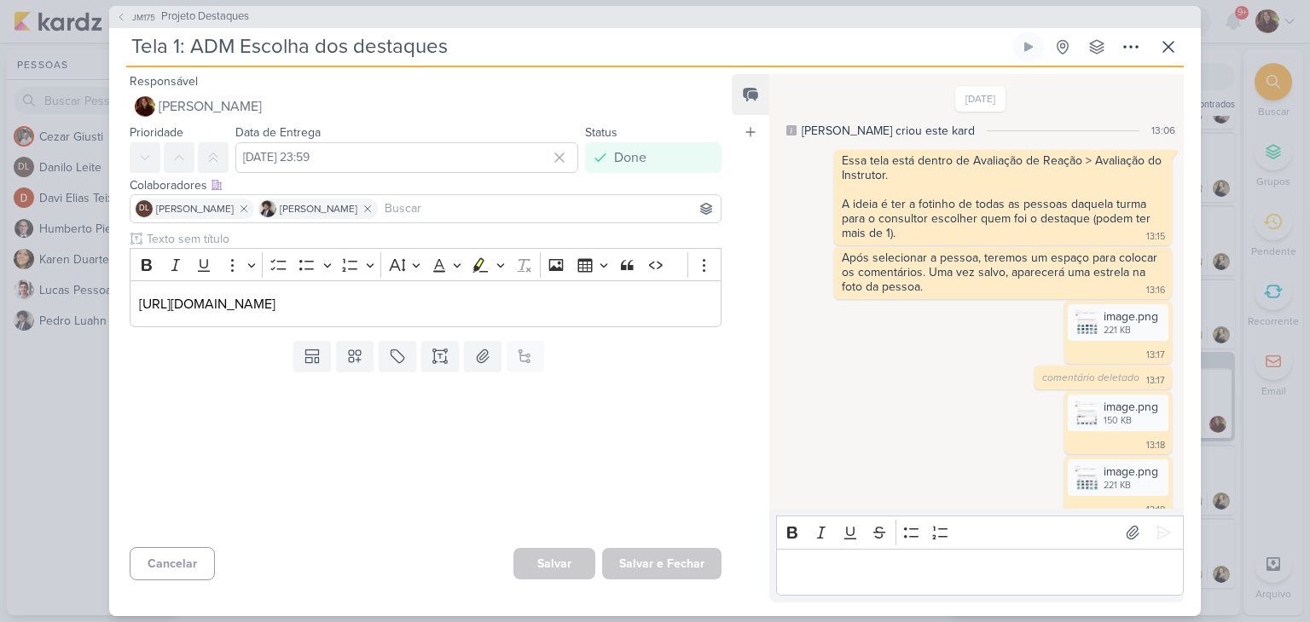
scroll to position [290, 0]
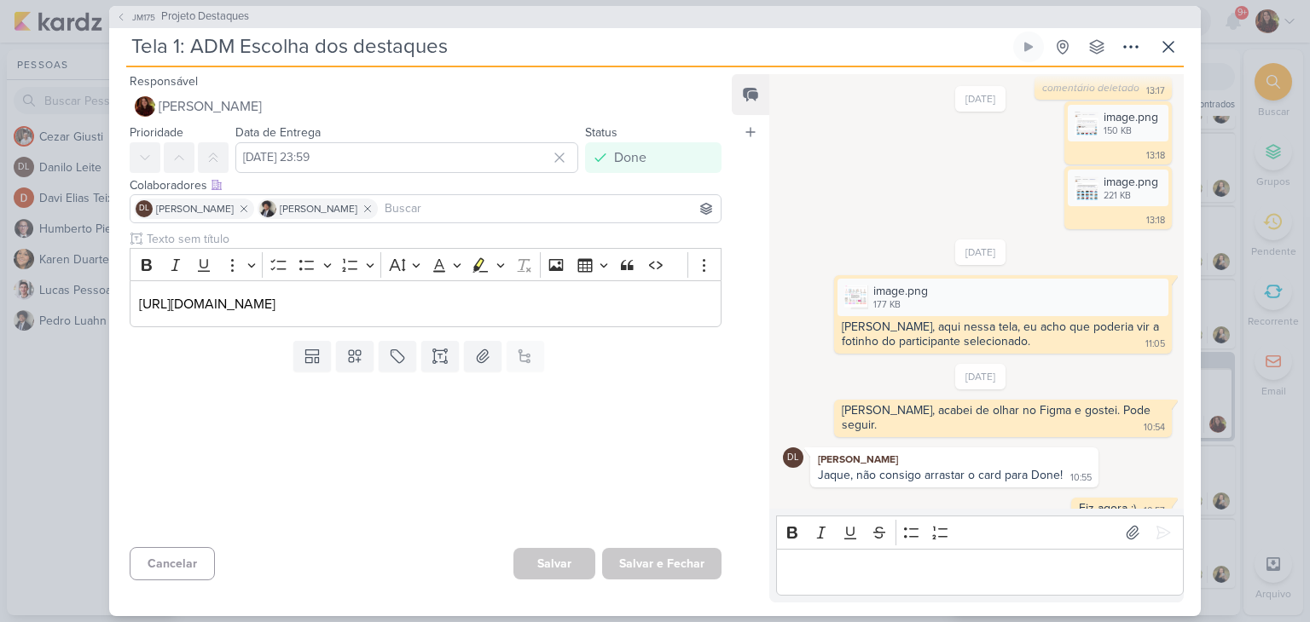
click at [955, 468] on div "Jaque, não consigo arrastar o card para Done!" at bounding box center [940, 475] width 245 height 14
drag, startPoint x: 361, startPoint y: 330, endPoint x: 122, endPoint y: 276, distance: 244.7
click at [122, 276] on div "Clique para deixar o item visível somente à membros da sua organização Rich Tex…" at bounding box center [418, 282] width 619 height 104
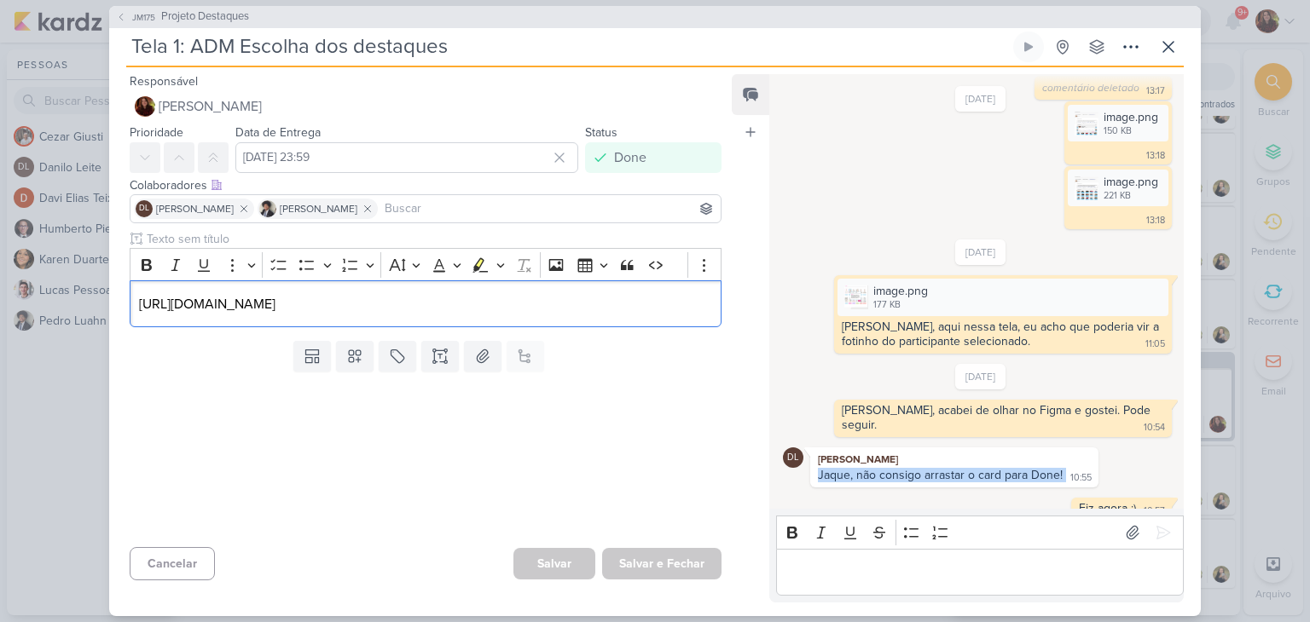
copy p "[URL][DOMAIN_NAME]"
click at [1164, 43] on icon at bounding box center [1168, 47] width 10 height 10
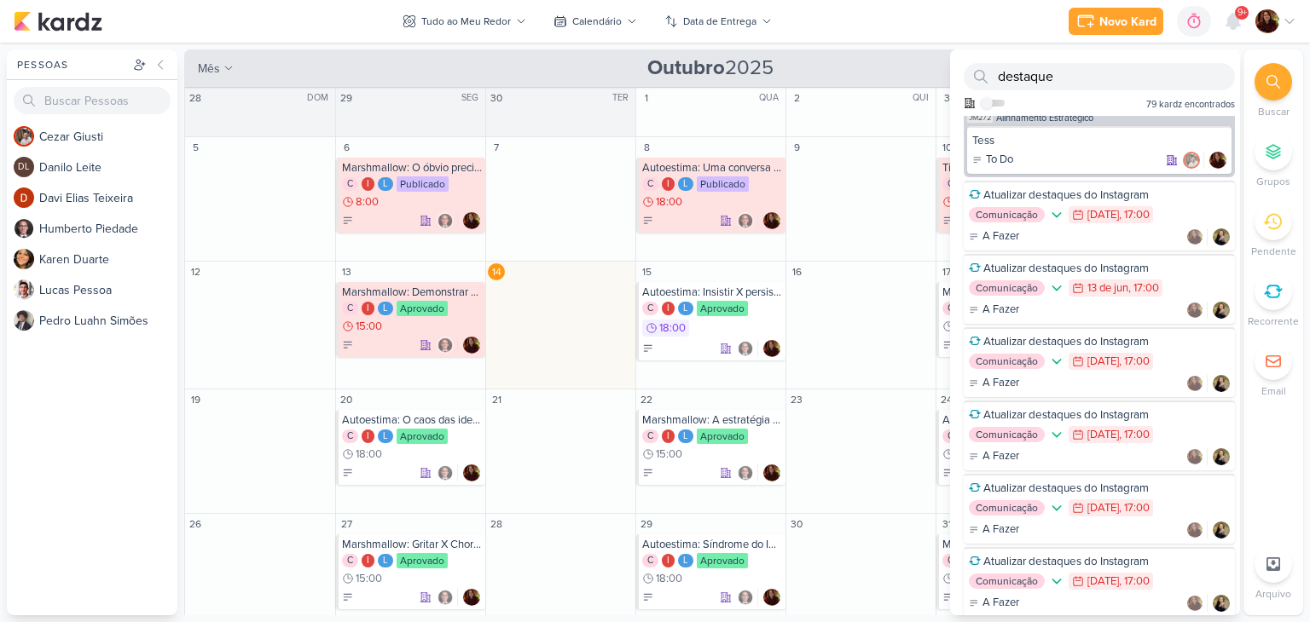
scroll to position [0, 0]
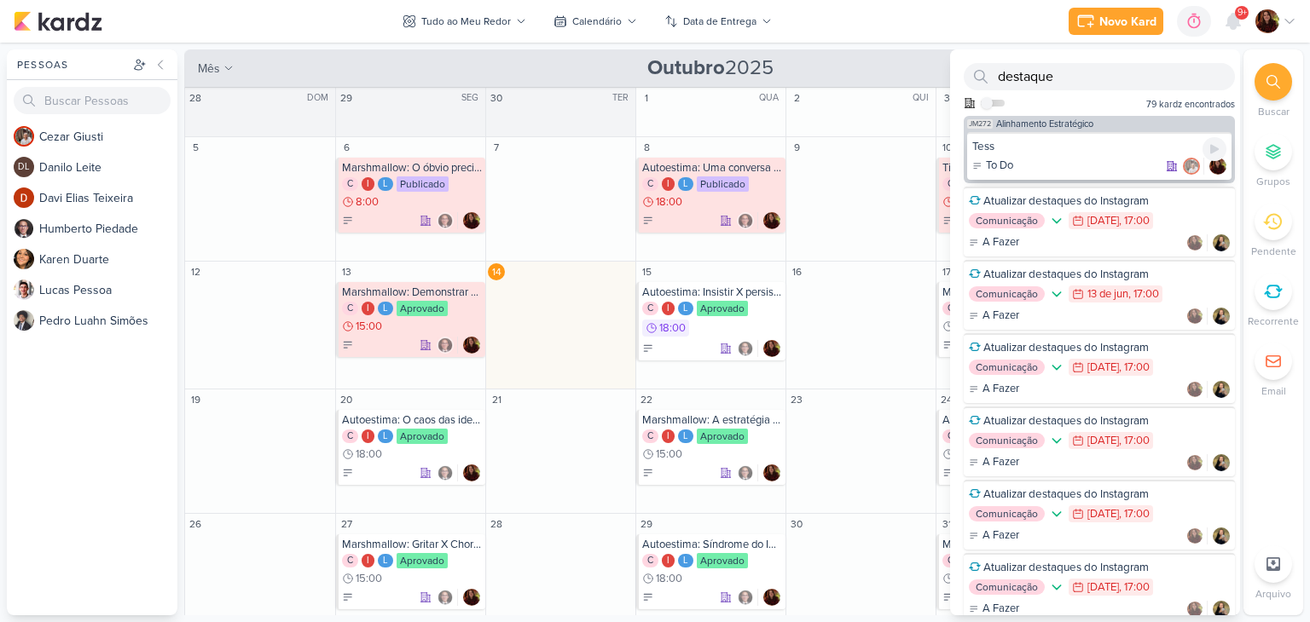
click at [1097, 150] on div "Tess" at bounding box center [1099, 146] width 254 height 15
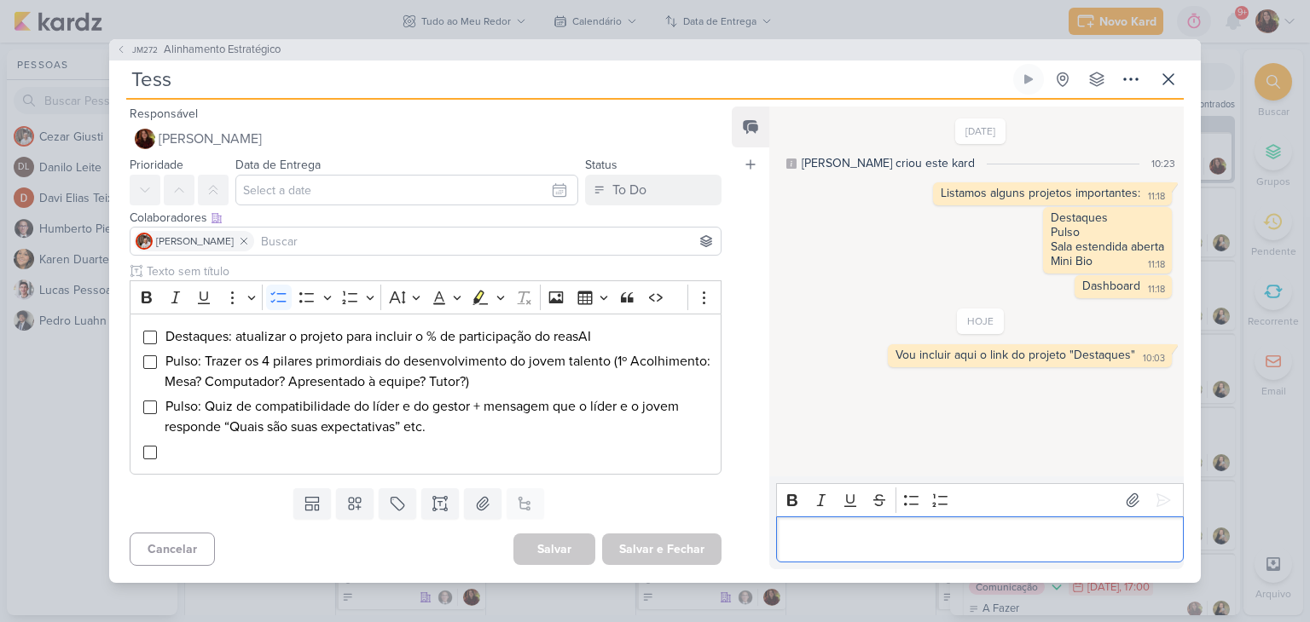
click at [935, 538] on p "Editor editing area: main" at bounding box center [979, 539] width 390 height 20
click at [1175, 74] on icon at bounding box center [1168, 79] width 20 height 20
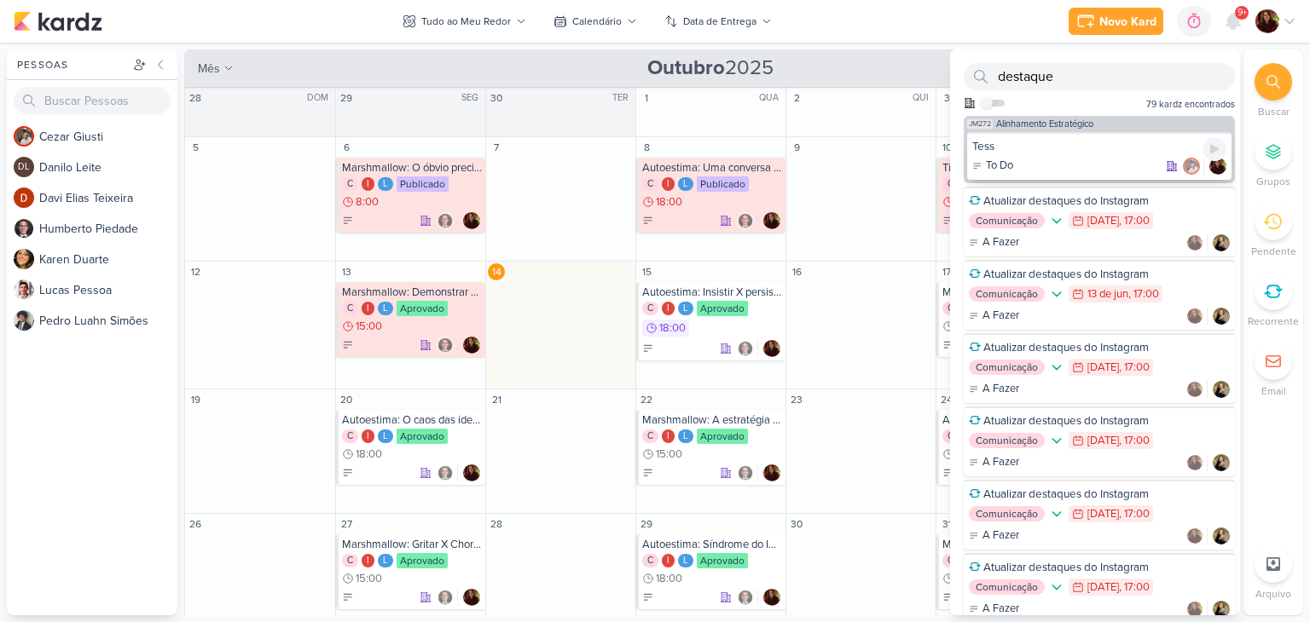
click at [1059, 142] on div "Tess" at bounding box center [1099, 146] width 254 height 15
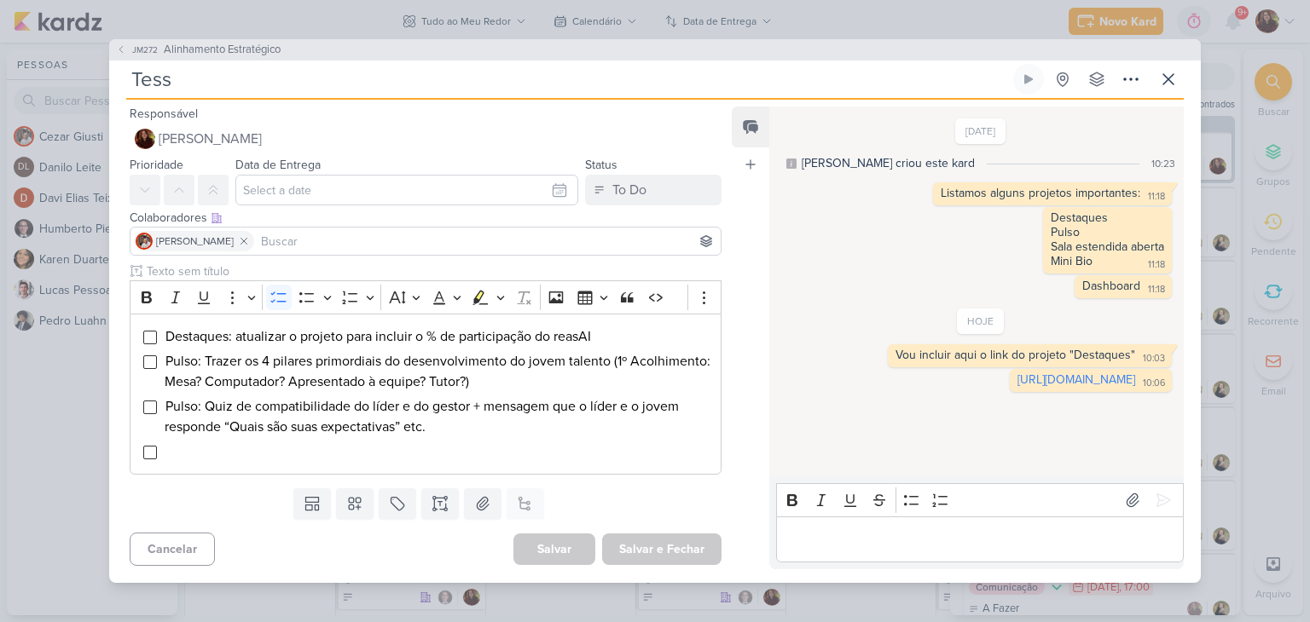
click at [899, 555] on div "Editor editing area: main" at bounding box center [980, 540] width 408 height 47
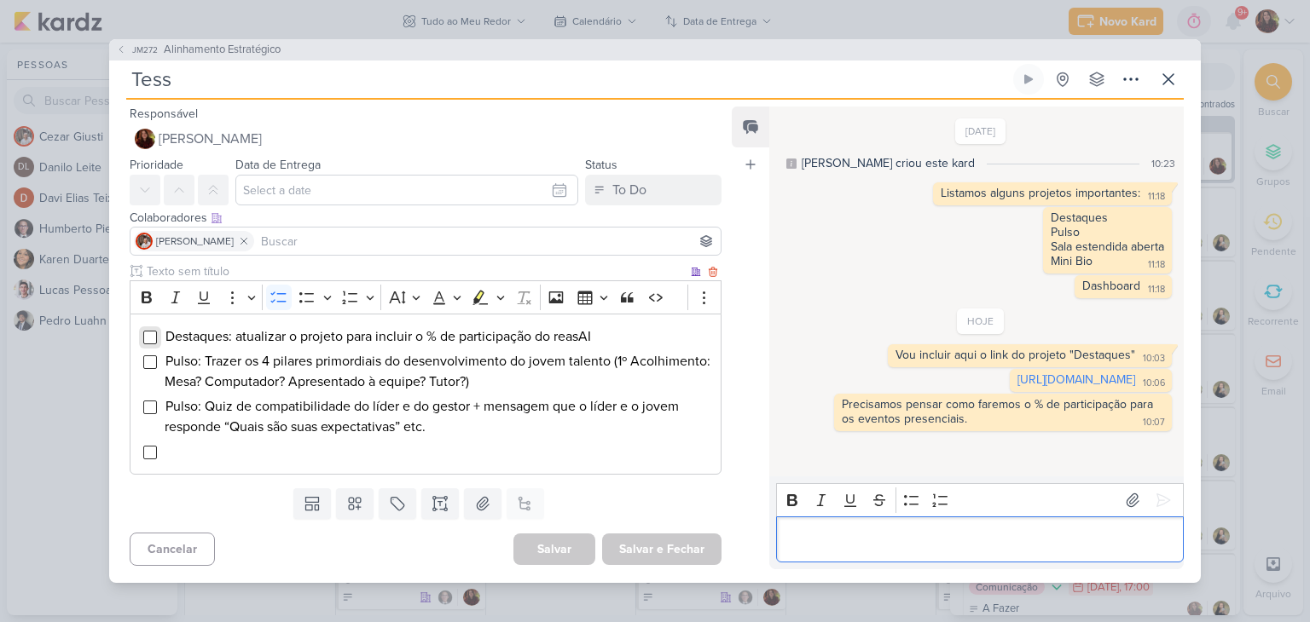
click at [145, 338] on input "Editor editing area: main" at bounding box center [150, 338] width 14 height 14
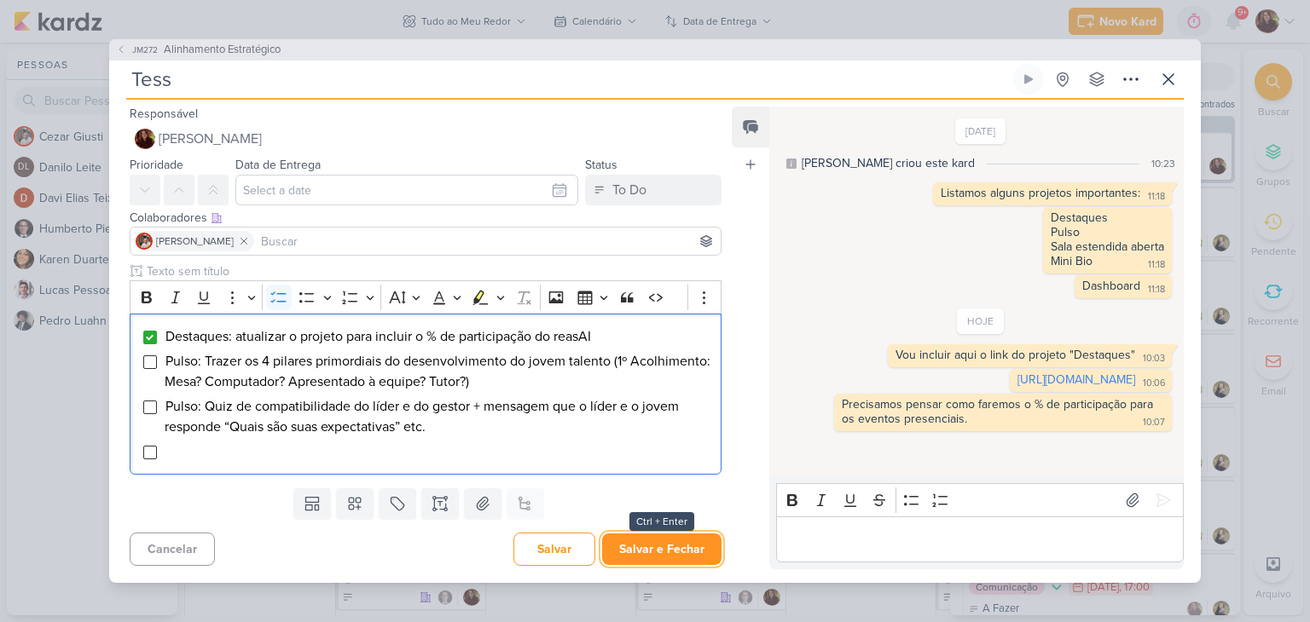
click at [666, 562] on button "Salvar e Fechar" at bounding box center [661, 550] width 119 height 32
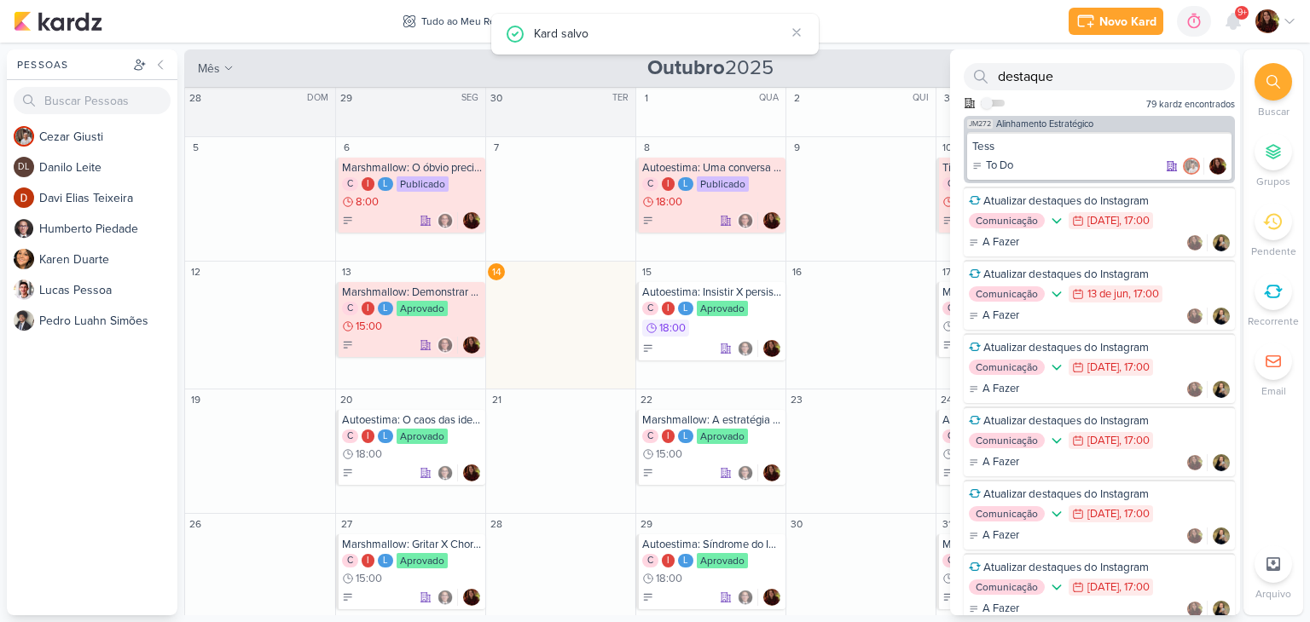
click at [975, 43] on div "Gerenciamento de Quadros Todos Meus quadros Compartilhados comigo Agência 4 Don…" at bounding box center [655, 333] width 1310 height 580
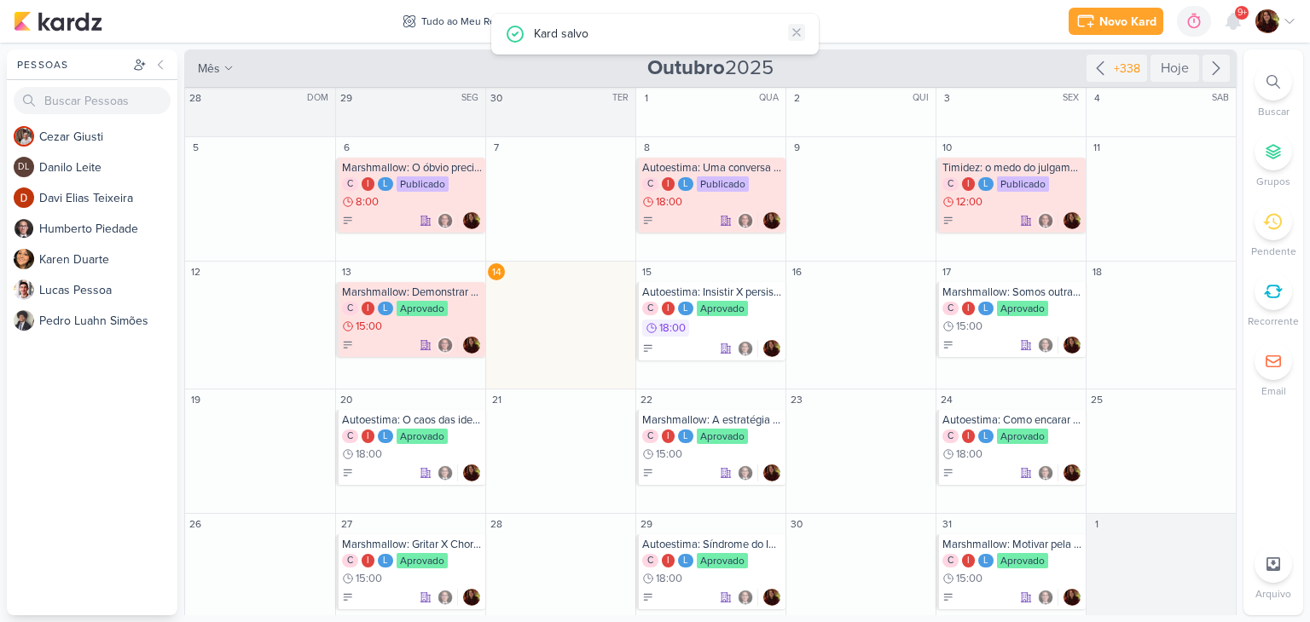
click at [795, 27] on icon at bounding box center [797, 33] width 14 height 14
click at [352, 31] on div "Novo Kard Ctrl + k 0h0m Sessão desligada... Hoje 0h0m Semana 0h0m Mês 0h0m" at bounding box center [655, 21] width 1282 height 43
click at [1230, 22] on icon at bounding box center [1233, 21] width 14 height 15
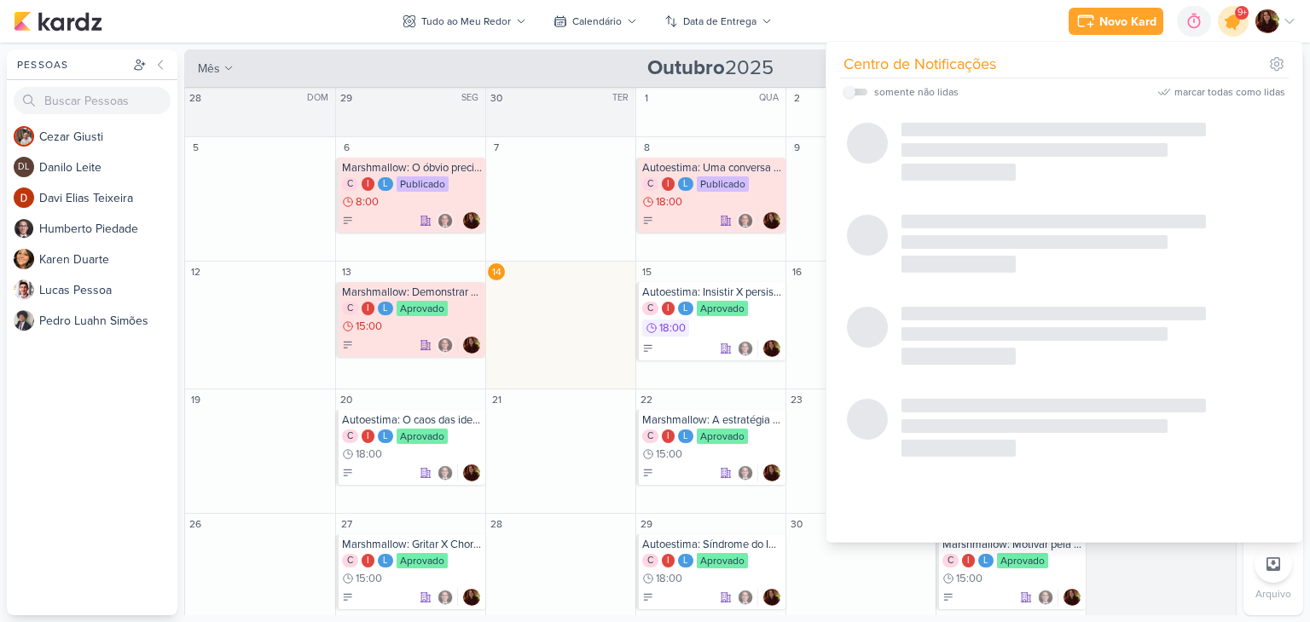
scroll to position [830, 0]
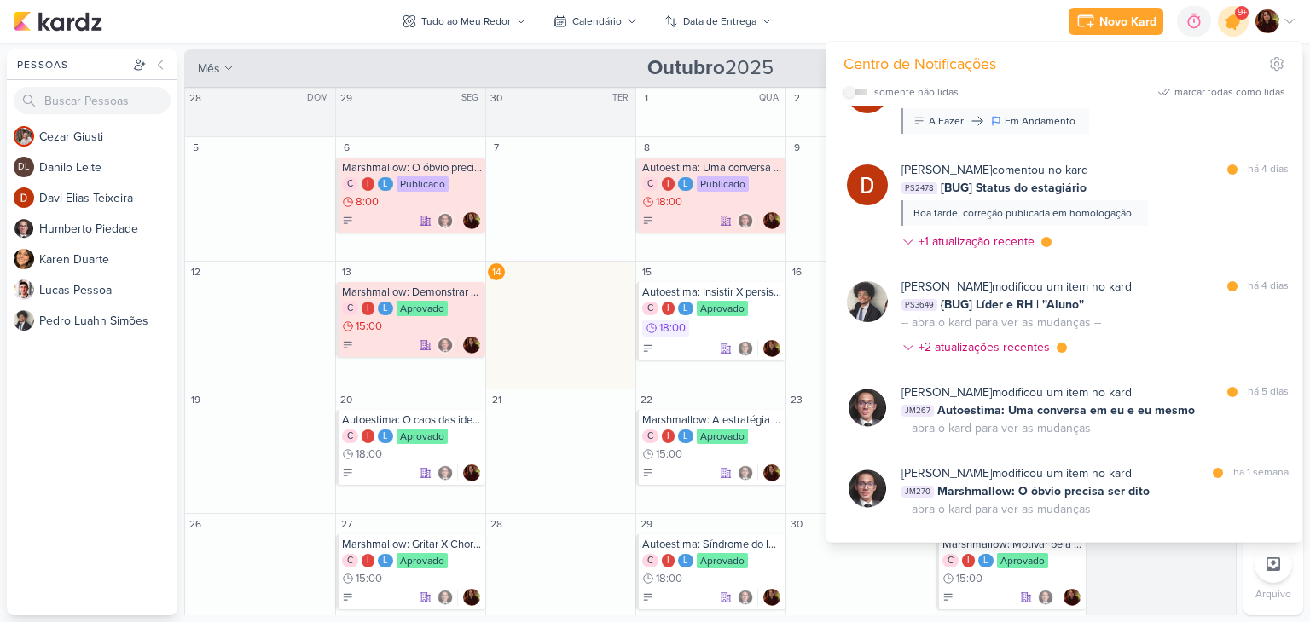
click at [1234, 25] on icon at bounding box center [1233, 21] width 20 height 20
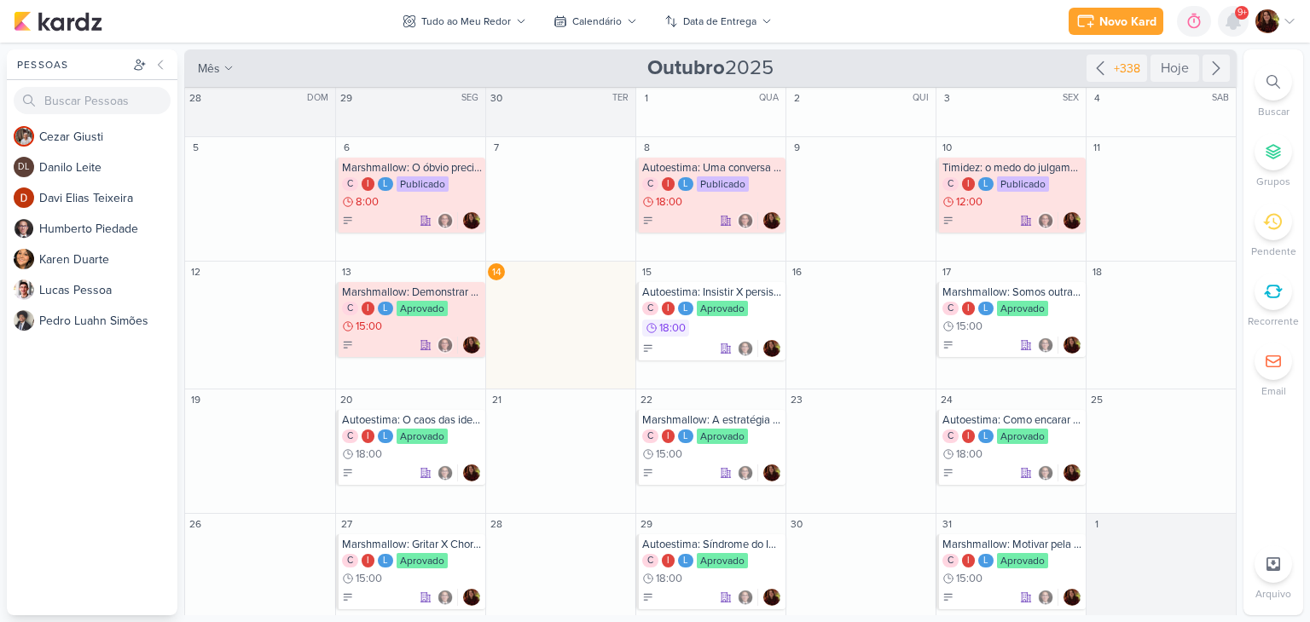
click at [1231, 26] on icon at bounding box center [1233, 21] width 14 height 15
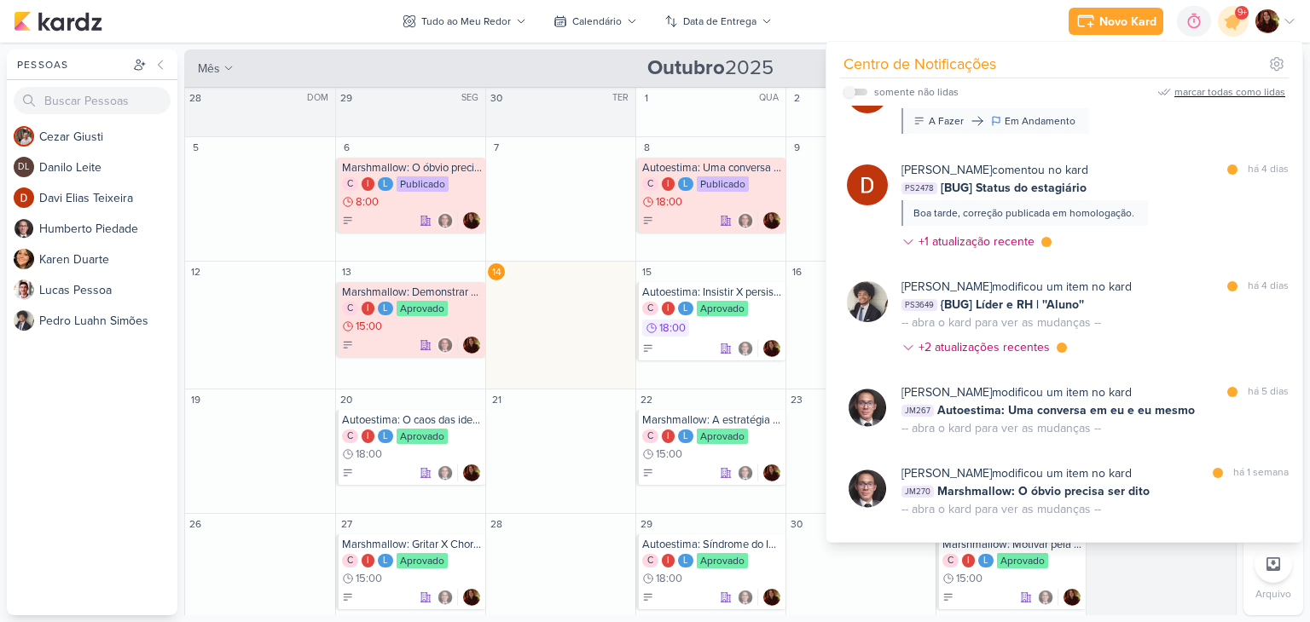
click at [1214, 99] on div "marcar todas como lidas" at bounding box center [1229, 91] width 111 height 15
click at [955, 28] on div "Novo Kard Ctrl + k 0h0m Sessão desligada... Hoje 0h0m Semana 0h0m Mês 0h0m" at bounding box center [655, 21] width 1282 height 43
